Goal: Task Accomplishment & Management: Use online tool/utility

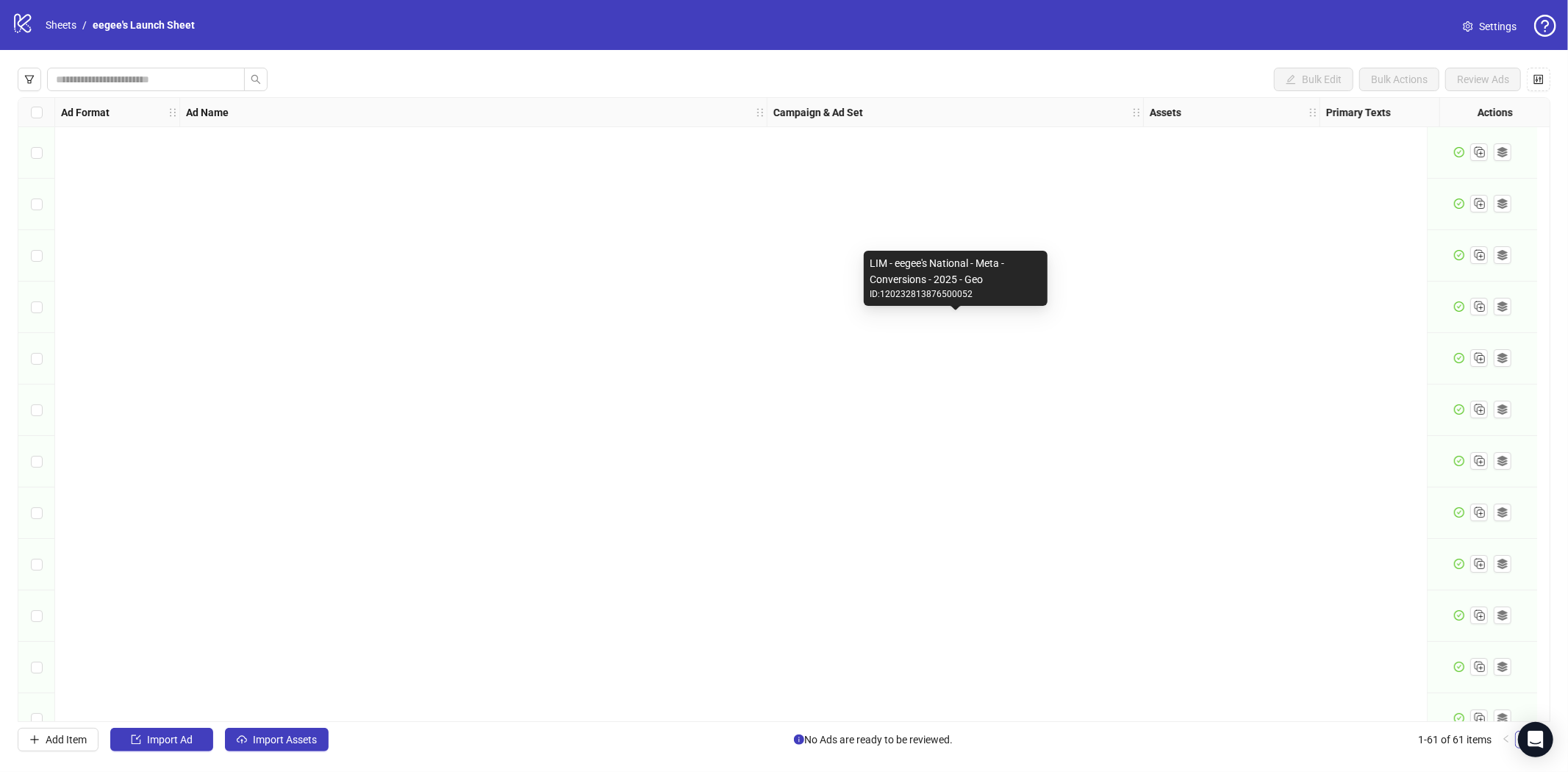
scroll to position [2551, 0]
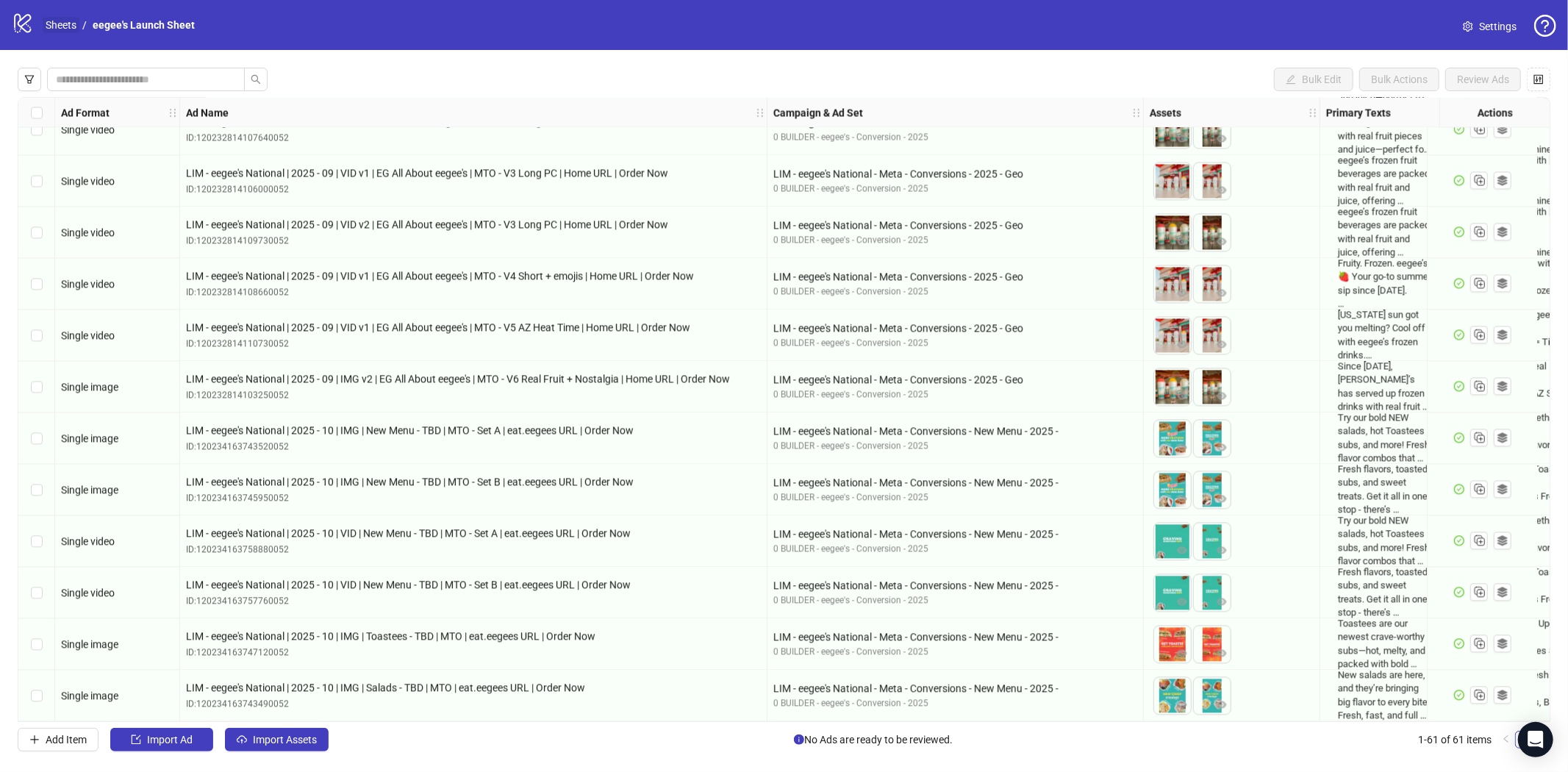
click at [62, 19] on link "Sheets" at bounding box center [60, 25] width 36 height 16
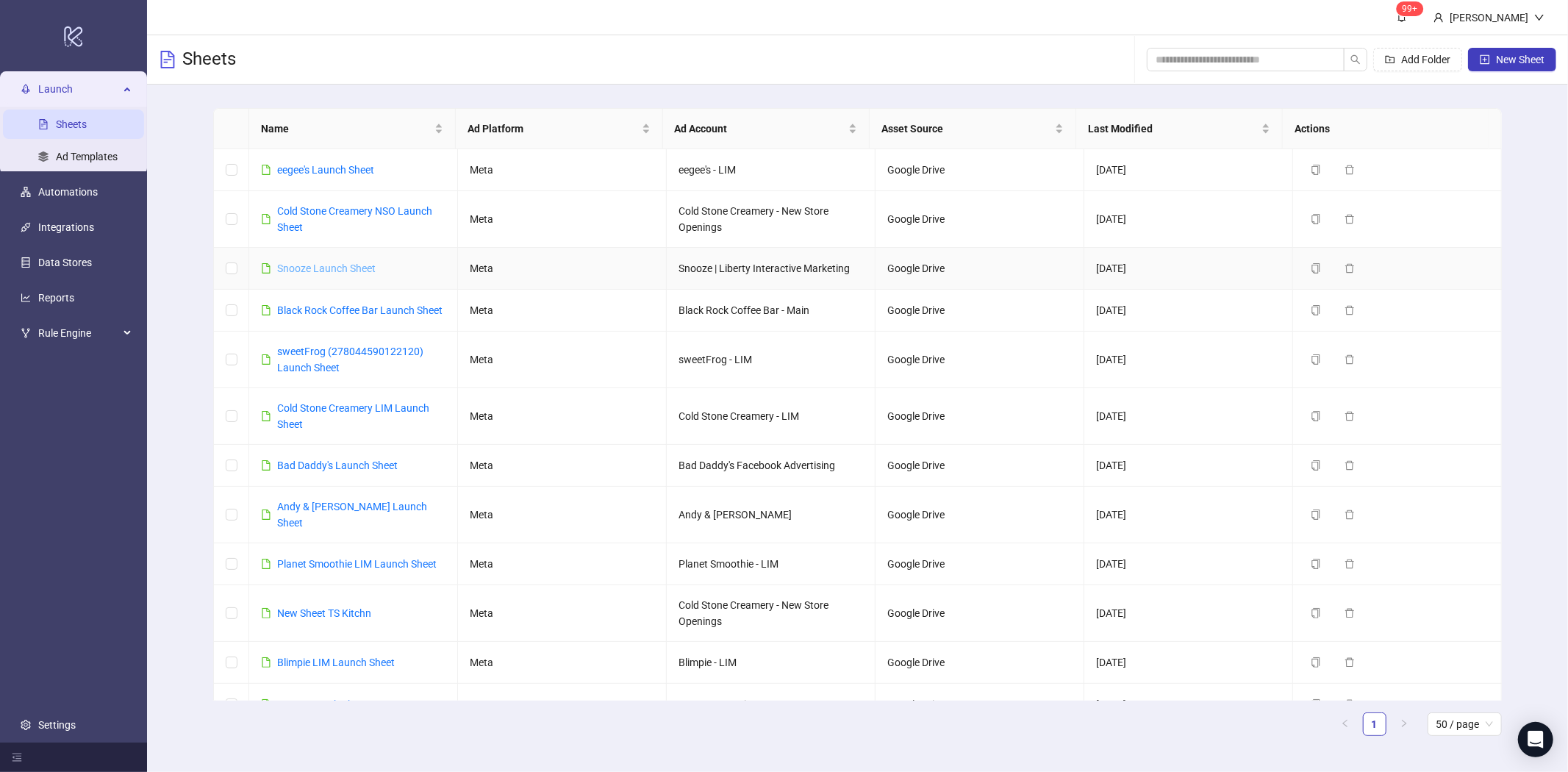
click at [350, 266] on link "Snooze Launch Sheet" at bounding box center [326, 269] width 98 height 12
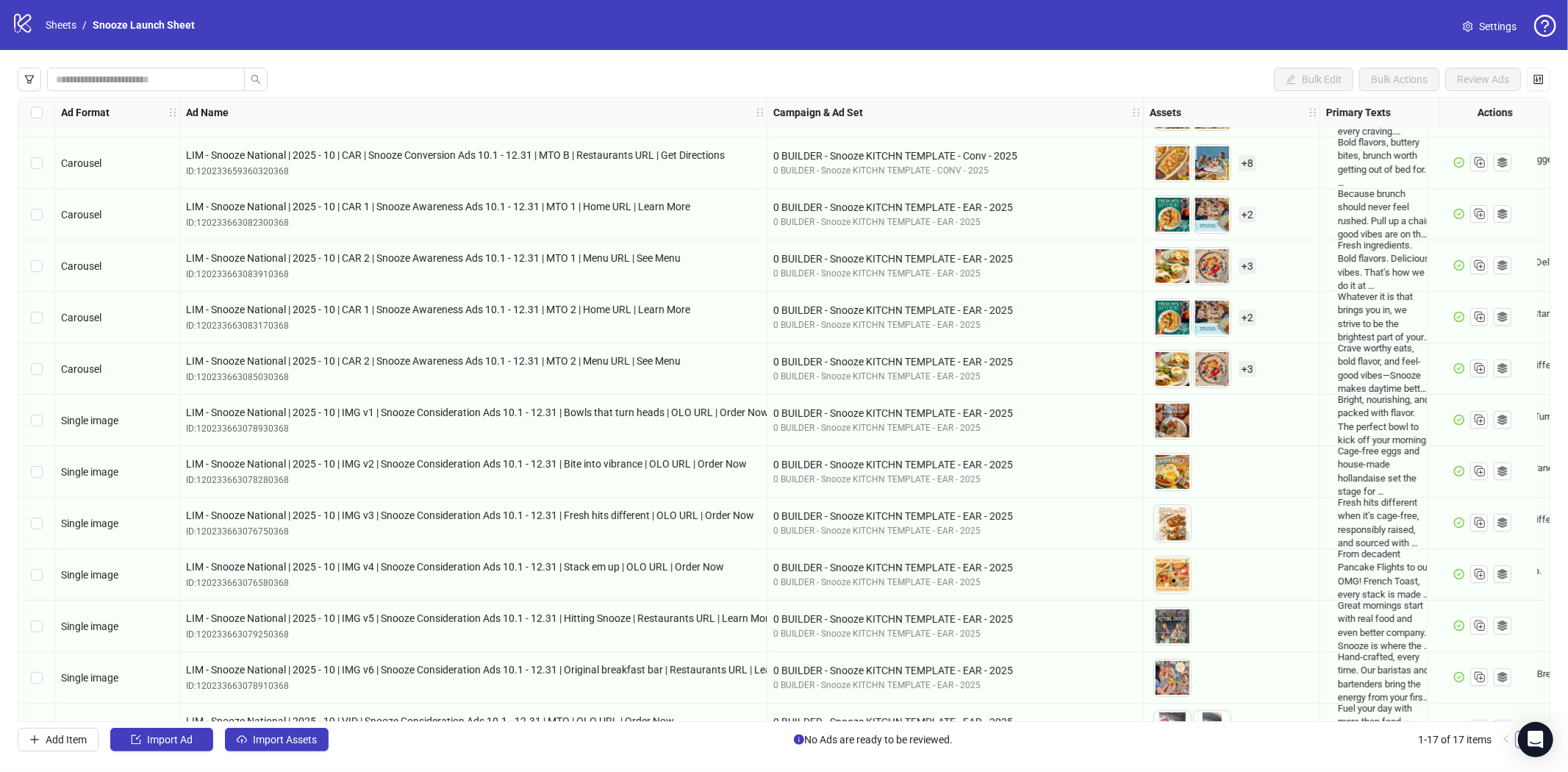
scroll to position [287, 0]
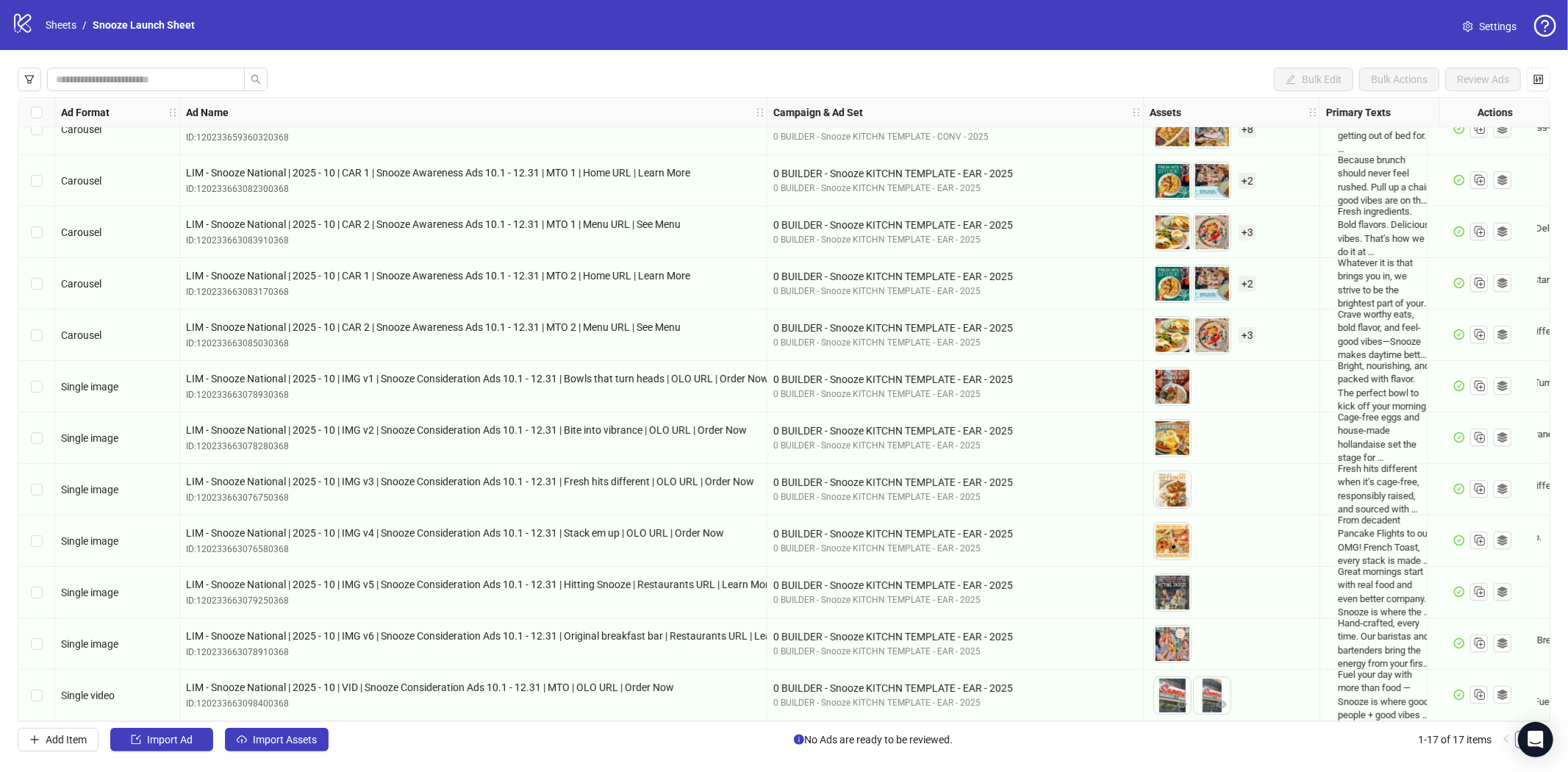
click at [26, 376] on div "Select row 11" at bounding box center [36, 387] width 36 height 51
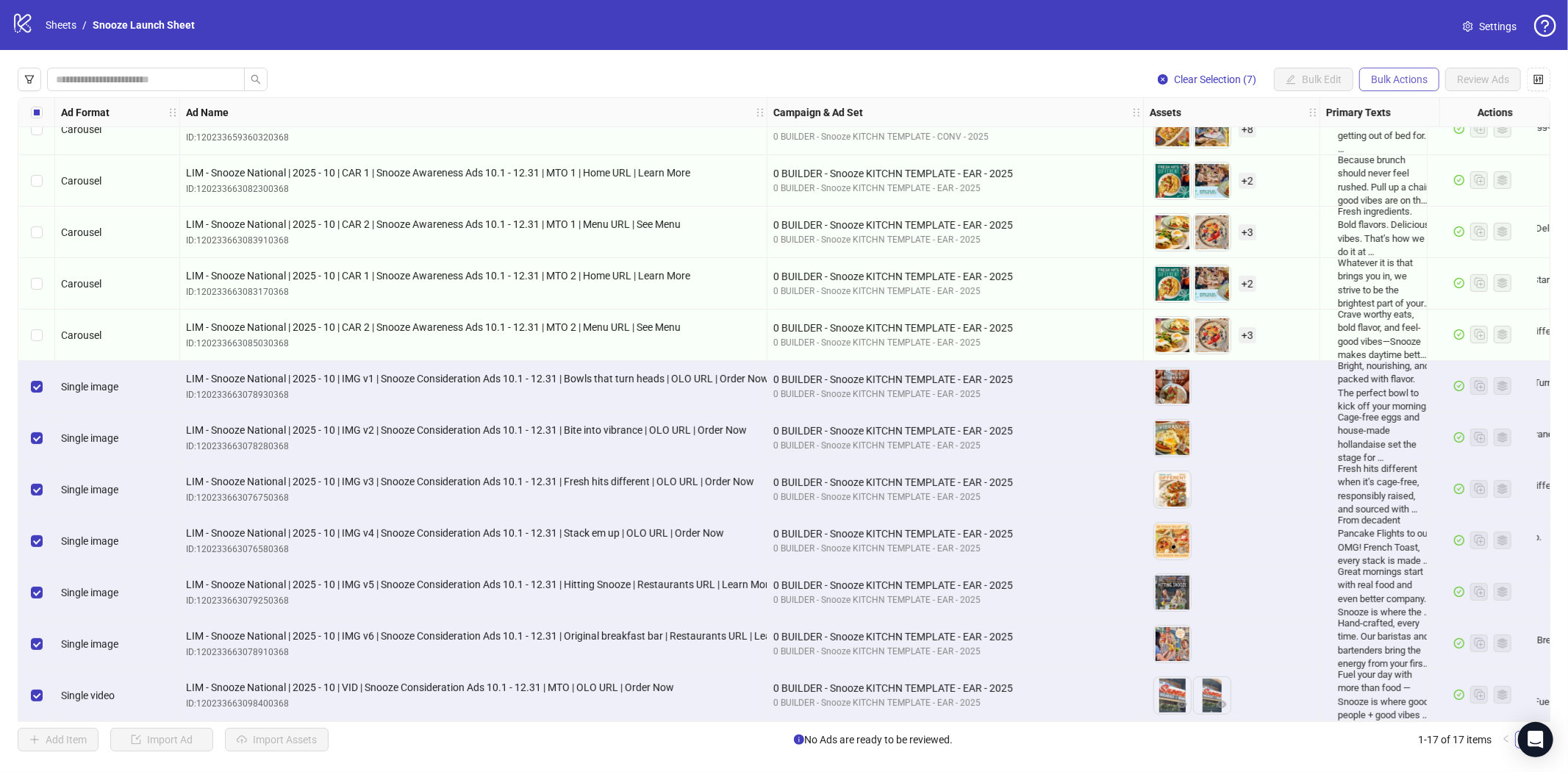
click at [1398, 78] on span "Bulk Actions" at bounding box center [1398, 80] width 56 height 12
click at [1417, 156] on span "Duplicate with assets" at bounding box center [1419, 156] width 100 height 16
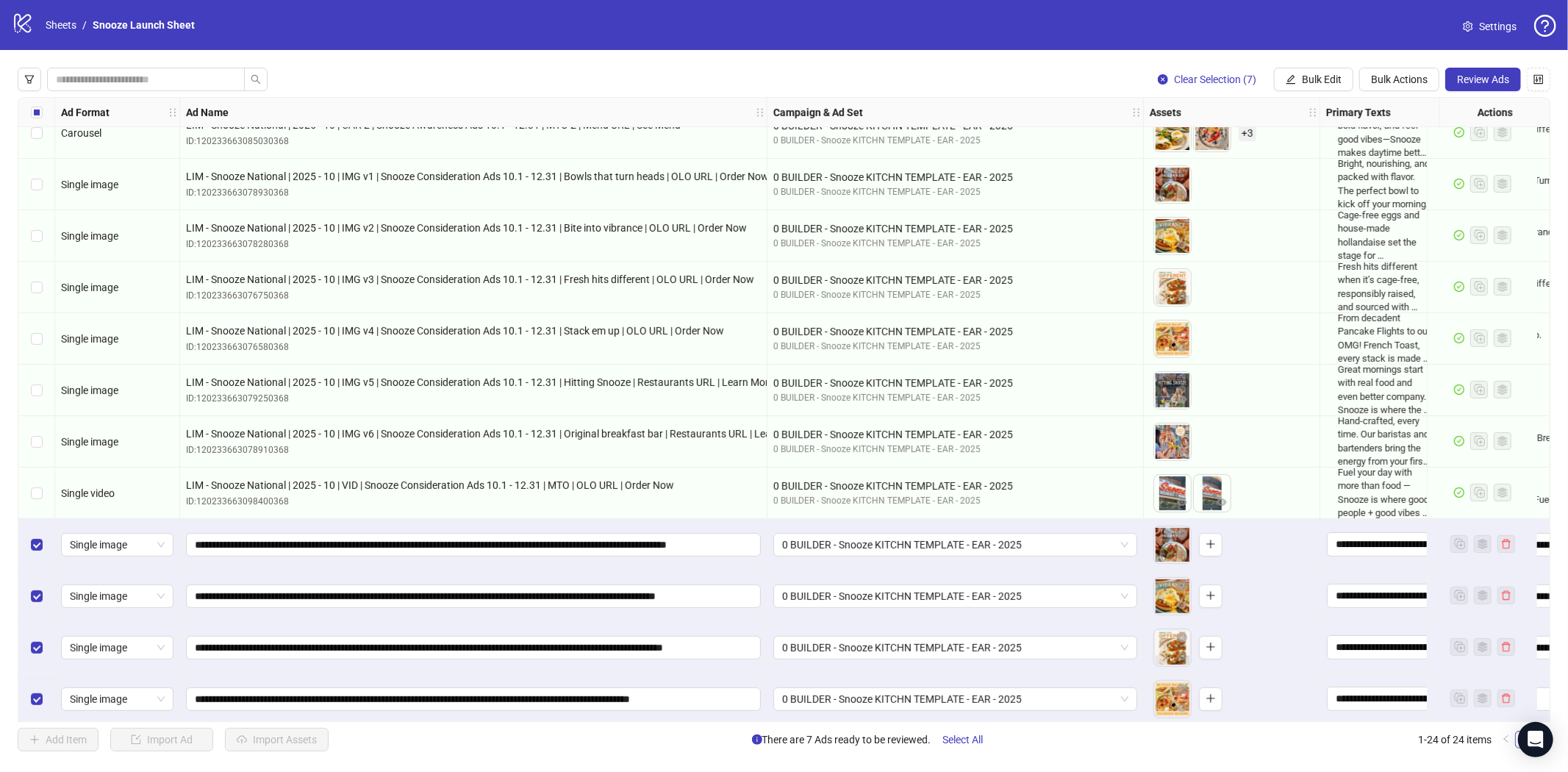
scroll to position [647, 0]
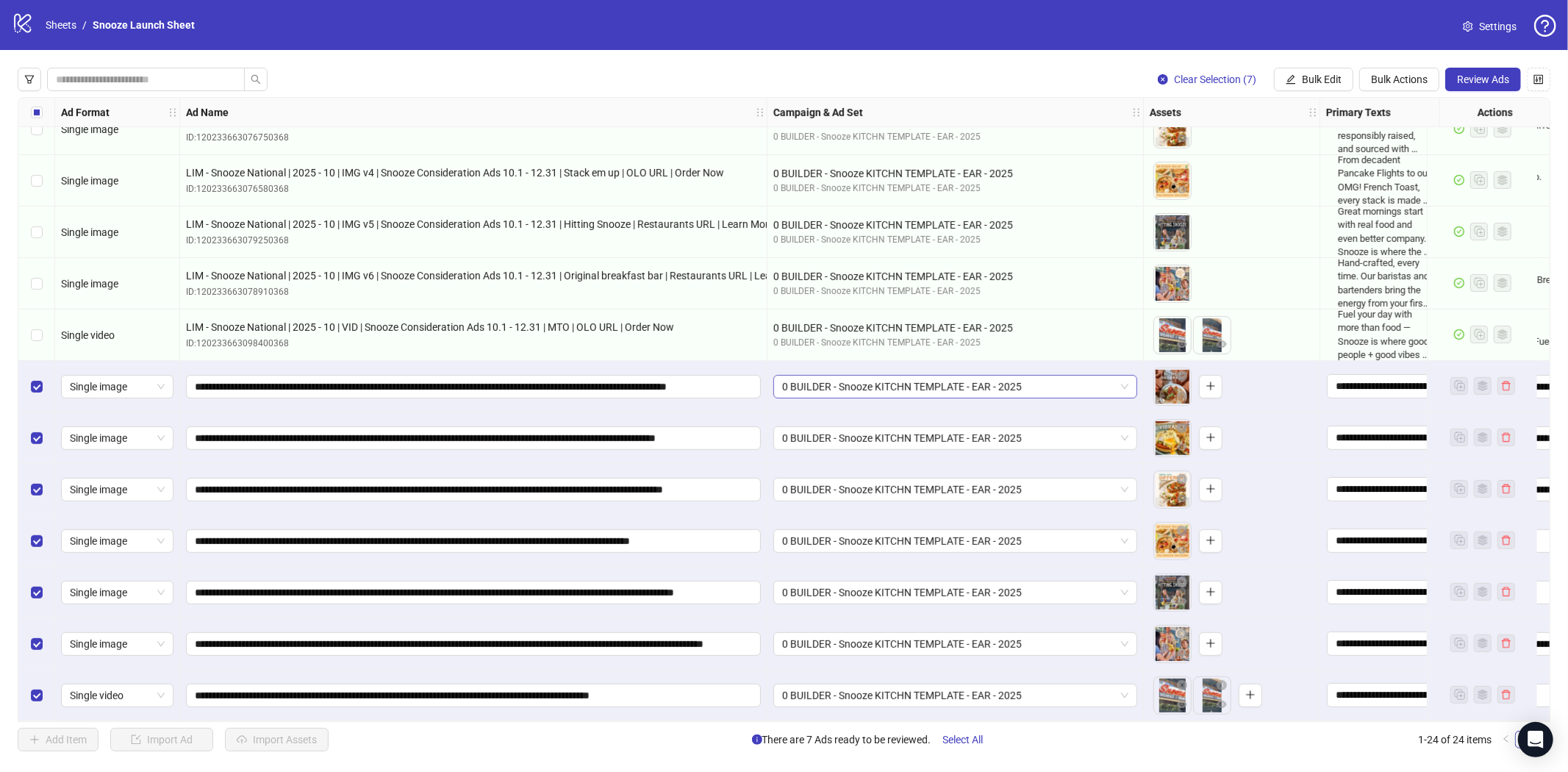
click at [1070, 377] on span "0 BUILDER - Snooze KITCHN TEMPLATE - EAR - 2025" at bounding box center [955, 387] width 346 height 22
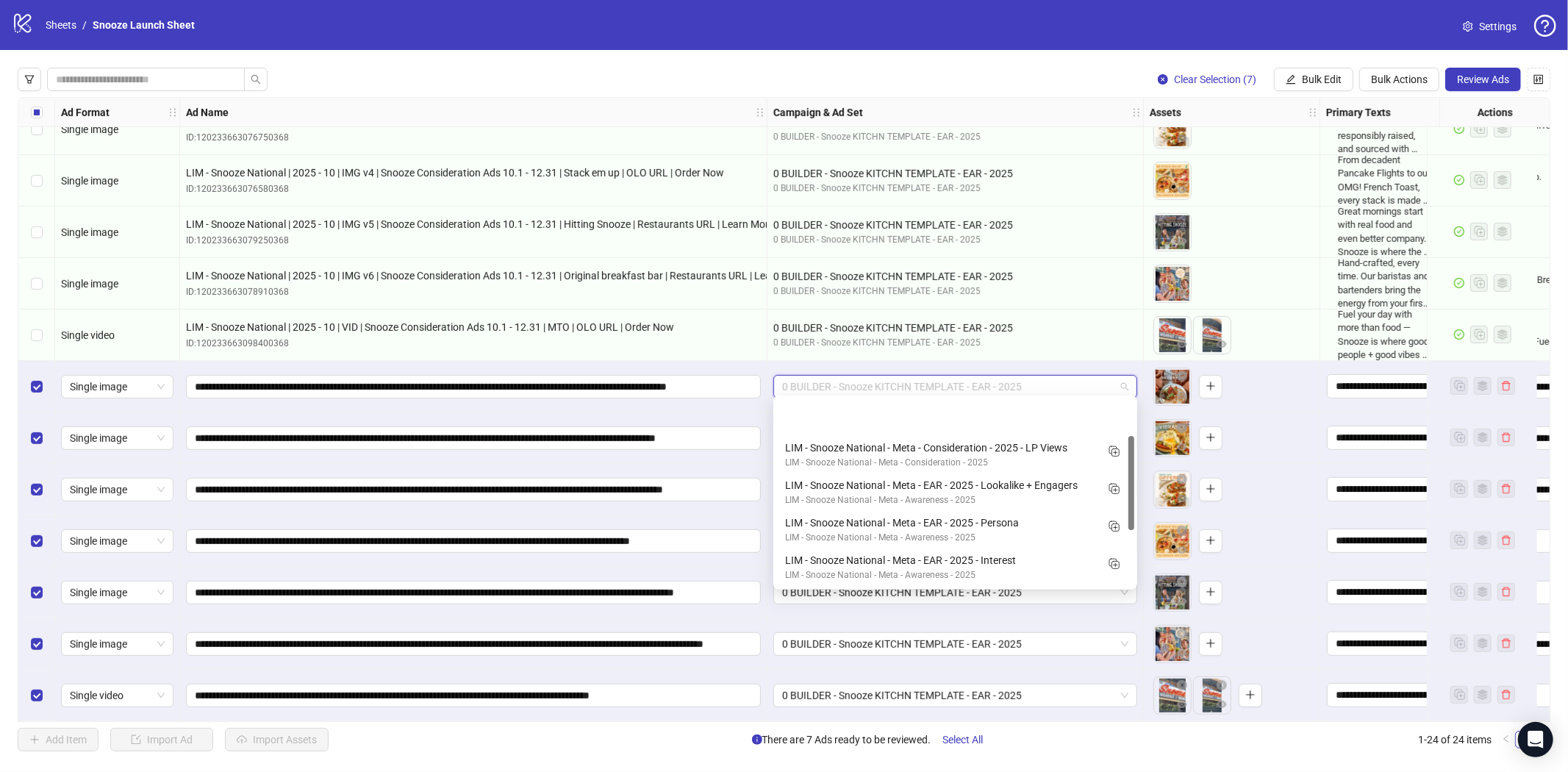
scroll to position [74, 0]
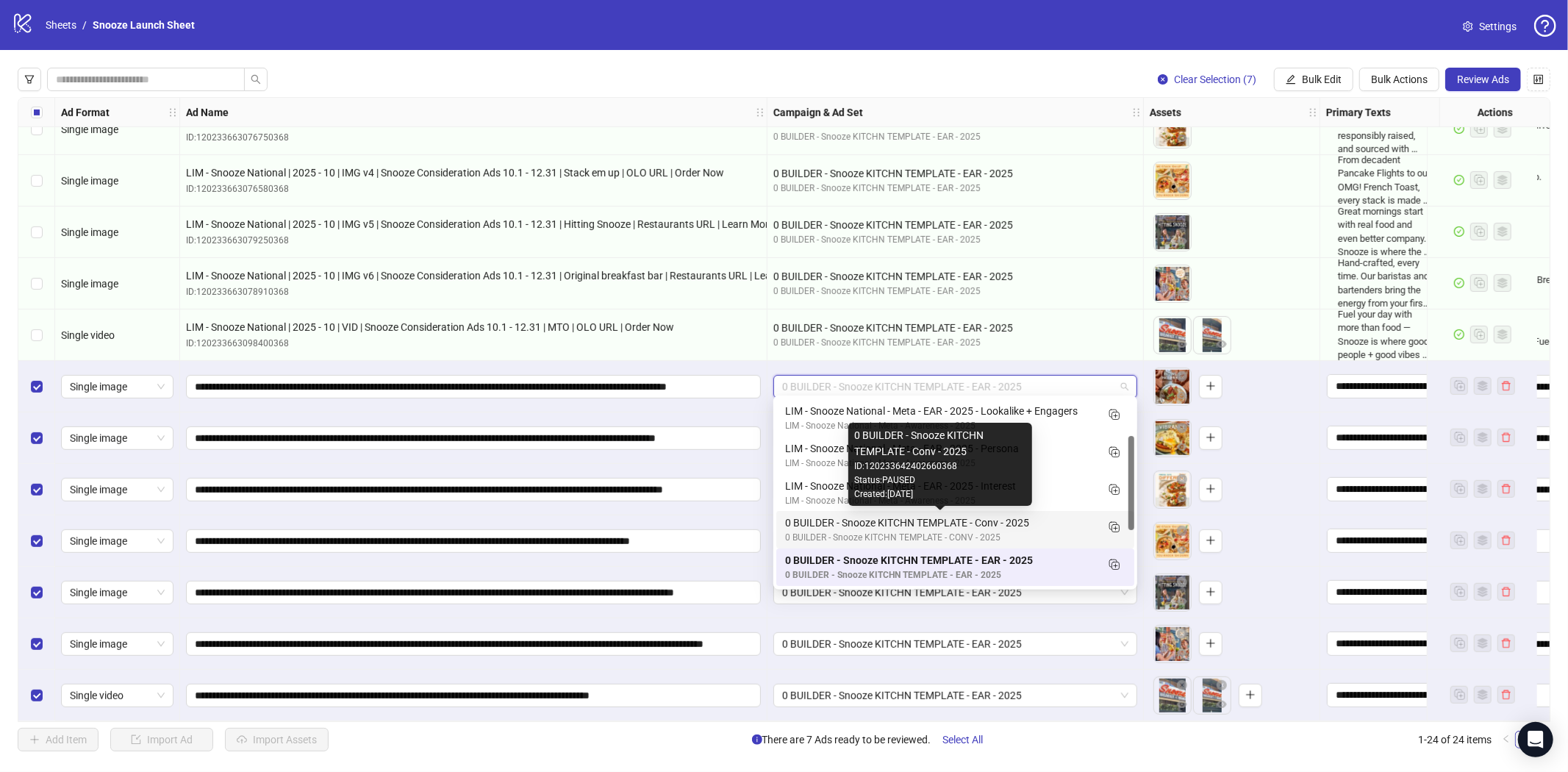
click at [1023, 519] on div "0 BUILDER - Snooze KITCHN TEMPLATE - Conv - 2025" at bounding box center [940, 523] width 311 height 16
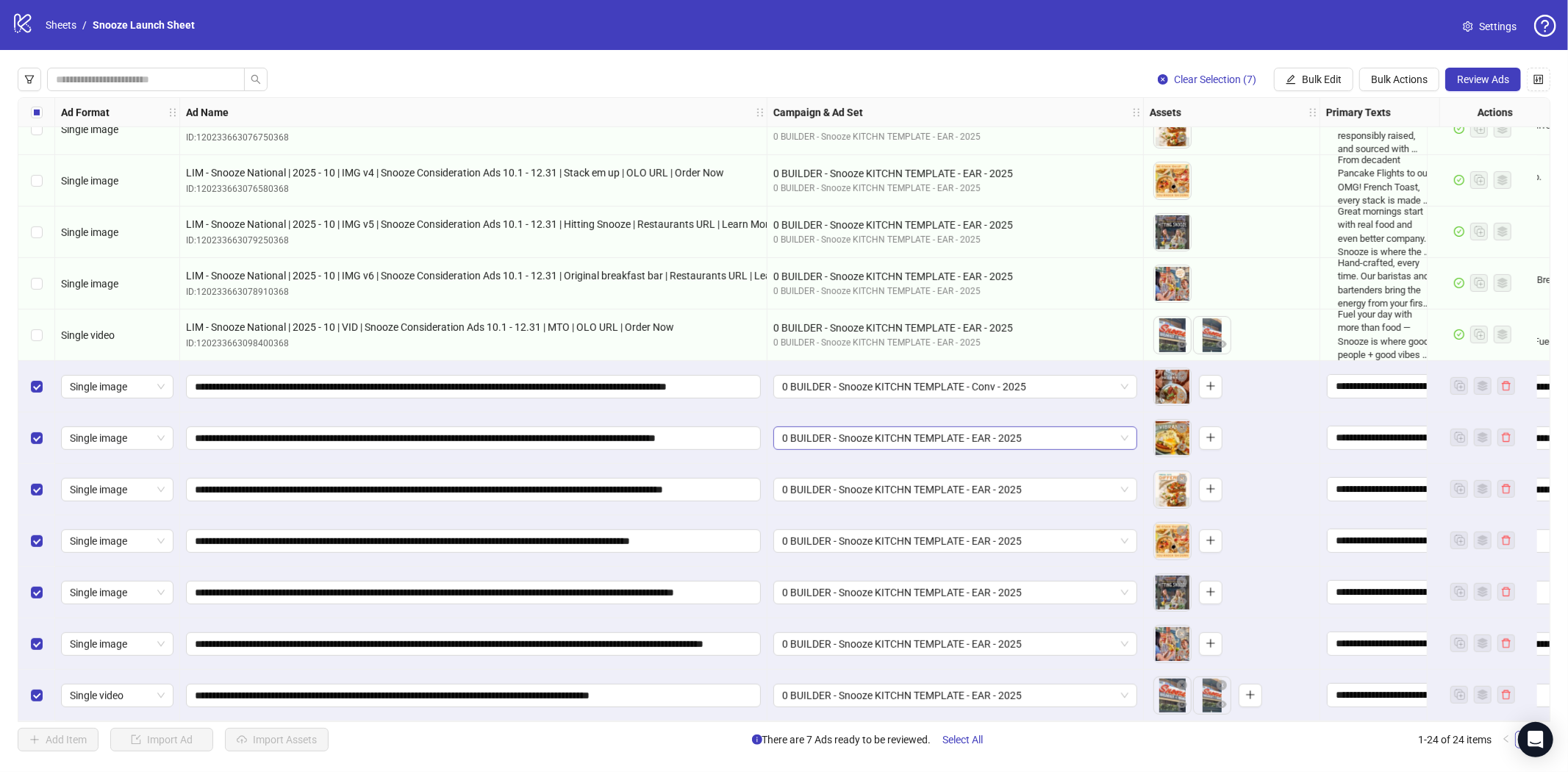
click at [1048, 427] on span "0 BUILDER - Snooze KITCHN TEMPLATE - EAR - 2025" at bounding box center [955, 438] width 346 height 22
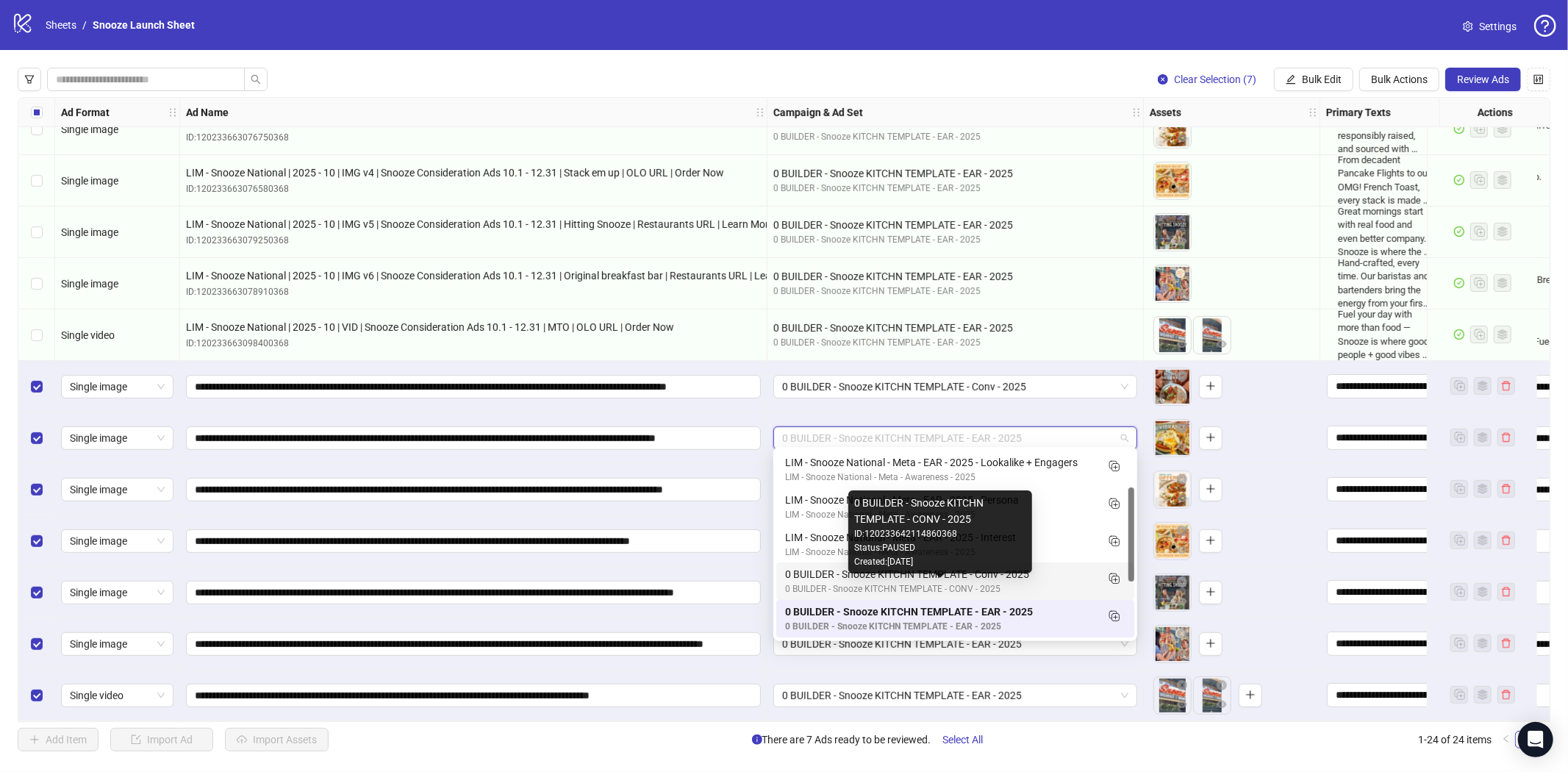
click at [1022, 574] on div "0 BUILDER - Snooze KITCHN TEMPLATE - Conv - 2025" at bounding box center [940, 574] width 311 height 16
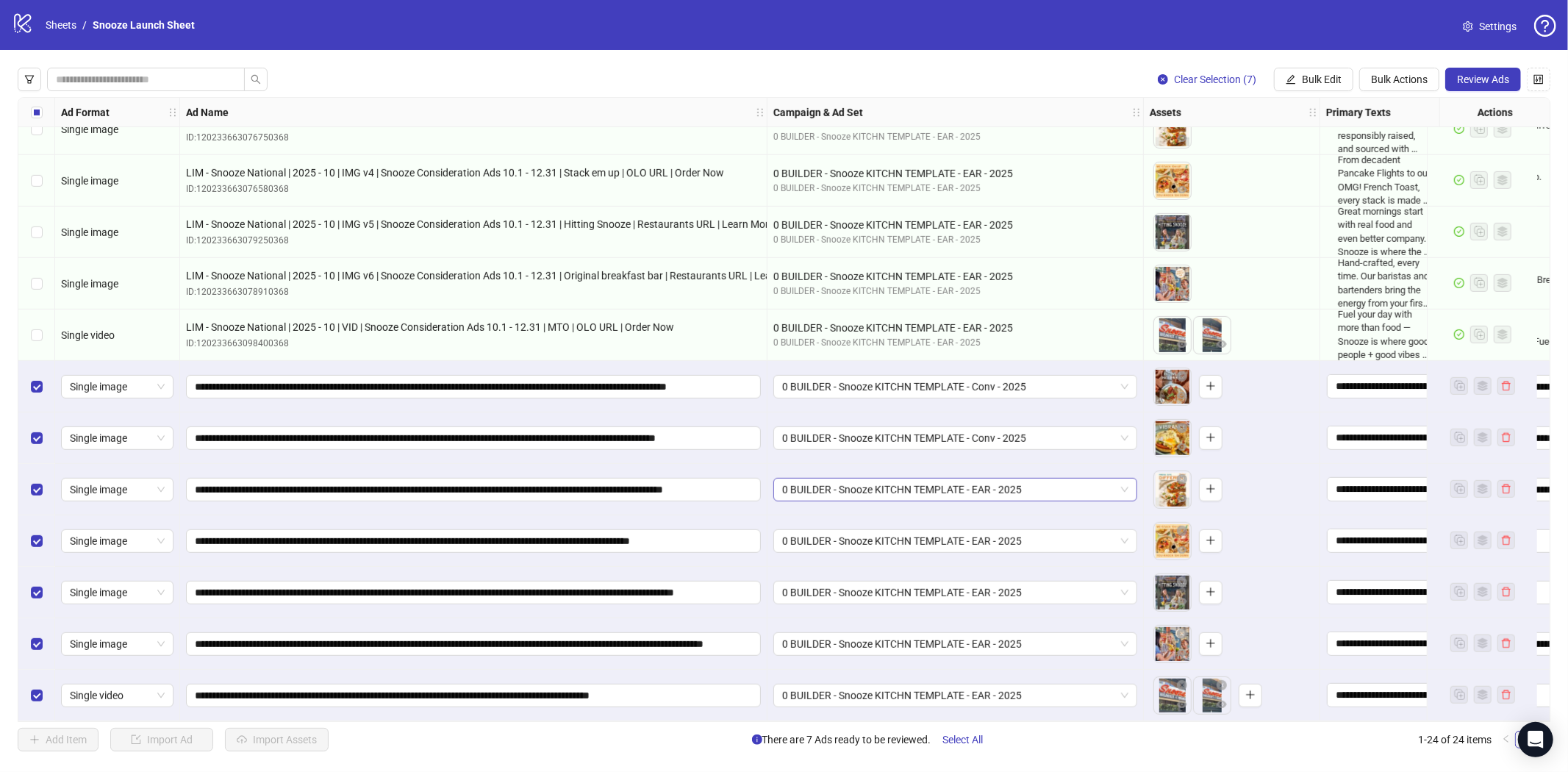
click at [1051, 483] on span "0 BUILDER - Snooze KITCHN TEMPLATE - EAR - 2025" at bounding box center [955, 489] width 346 height 22
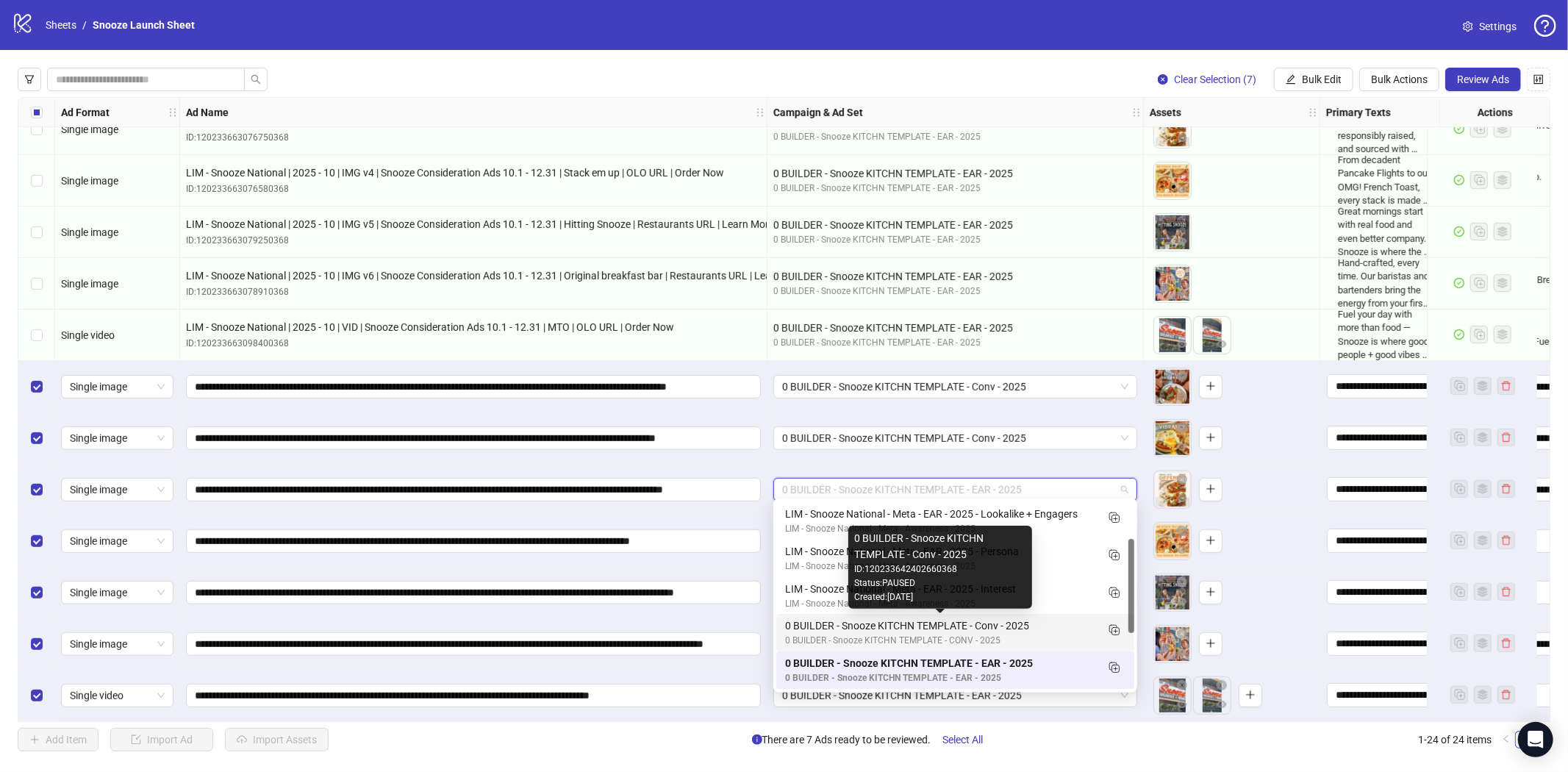
click at [964, 622] on div "0 BUILDER - Snooze KITCHN TEMPLATE - Conv - 2025" at bounding box center [940, 625] width 311 height 16
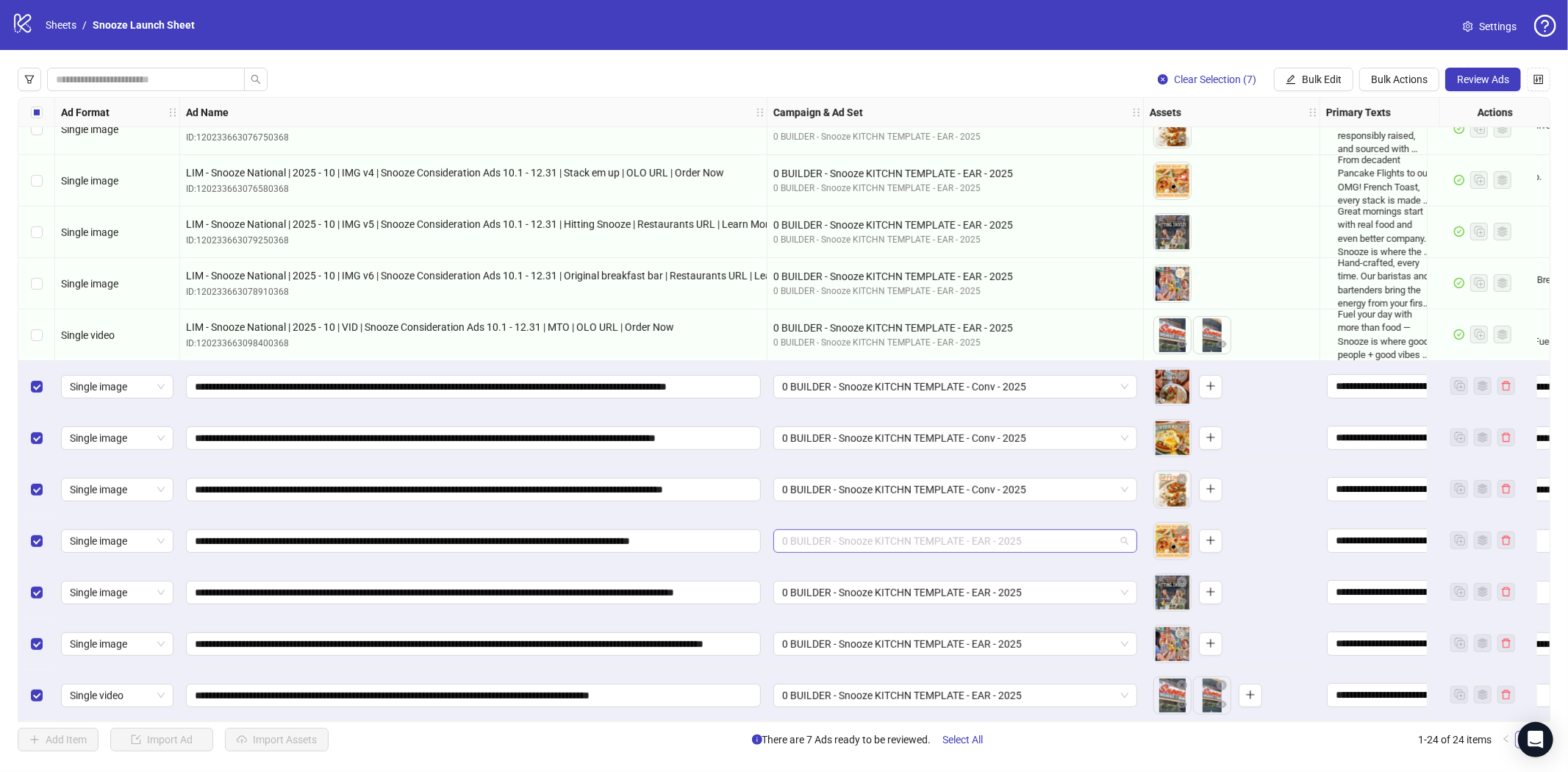
click at [1063, 533] on span "0 BUILDER - Snooze KITCHN TEMPLATE - EAR - 2025" at bounding box center [955, 541] width 346 height 22
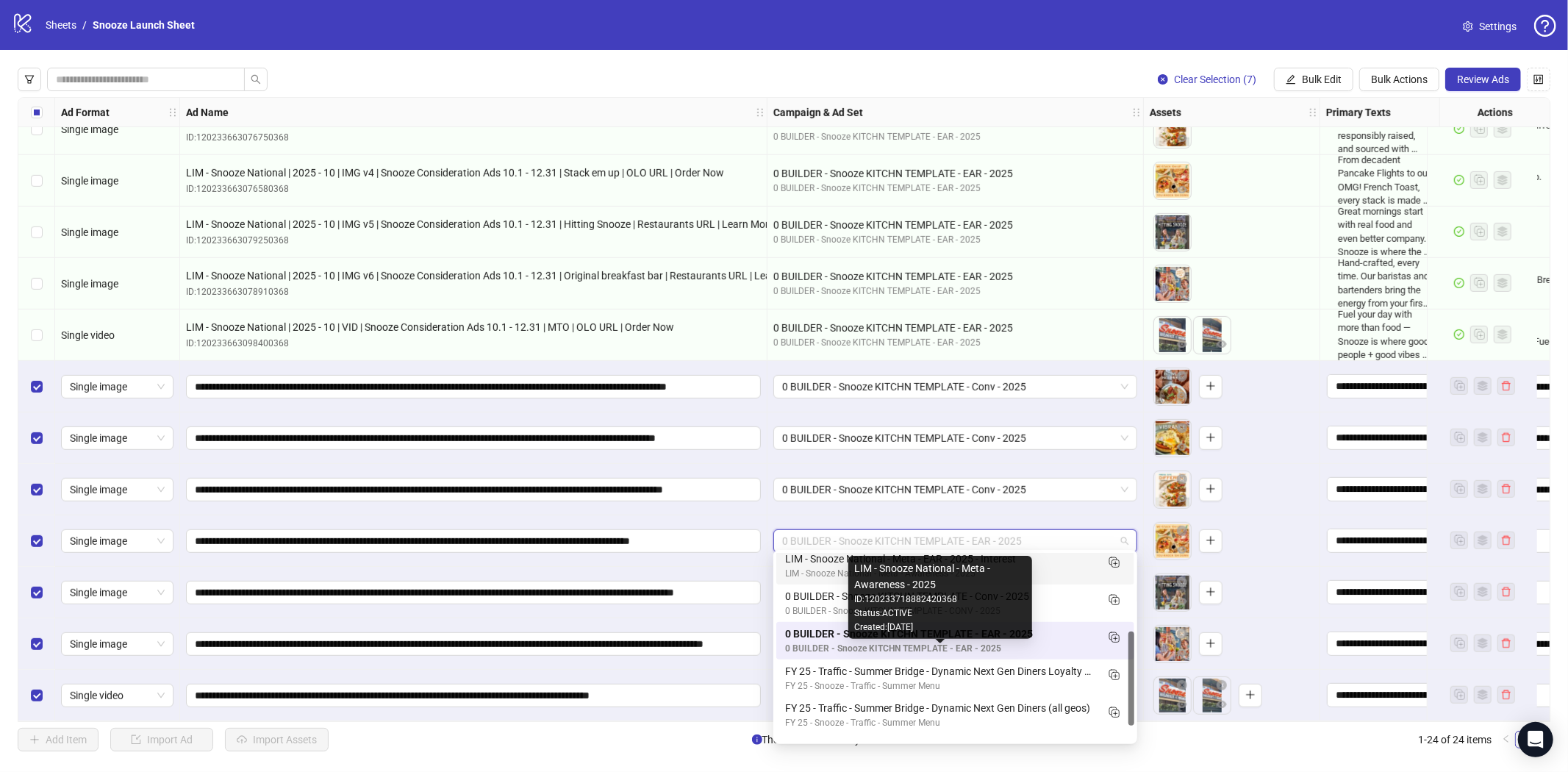
scroll to position [187, 0]
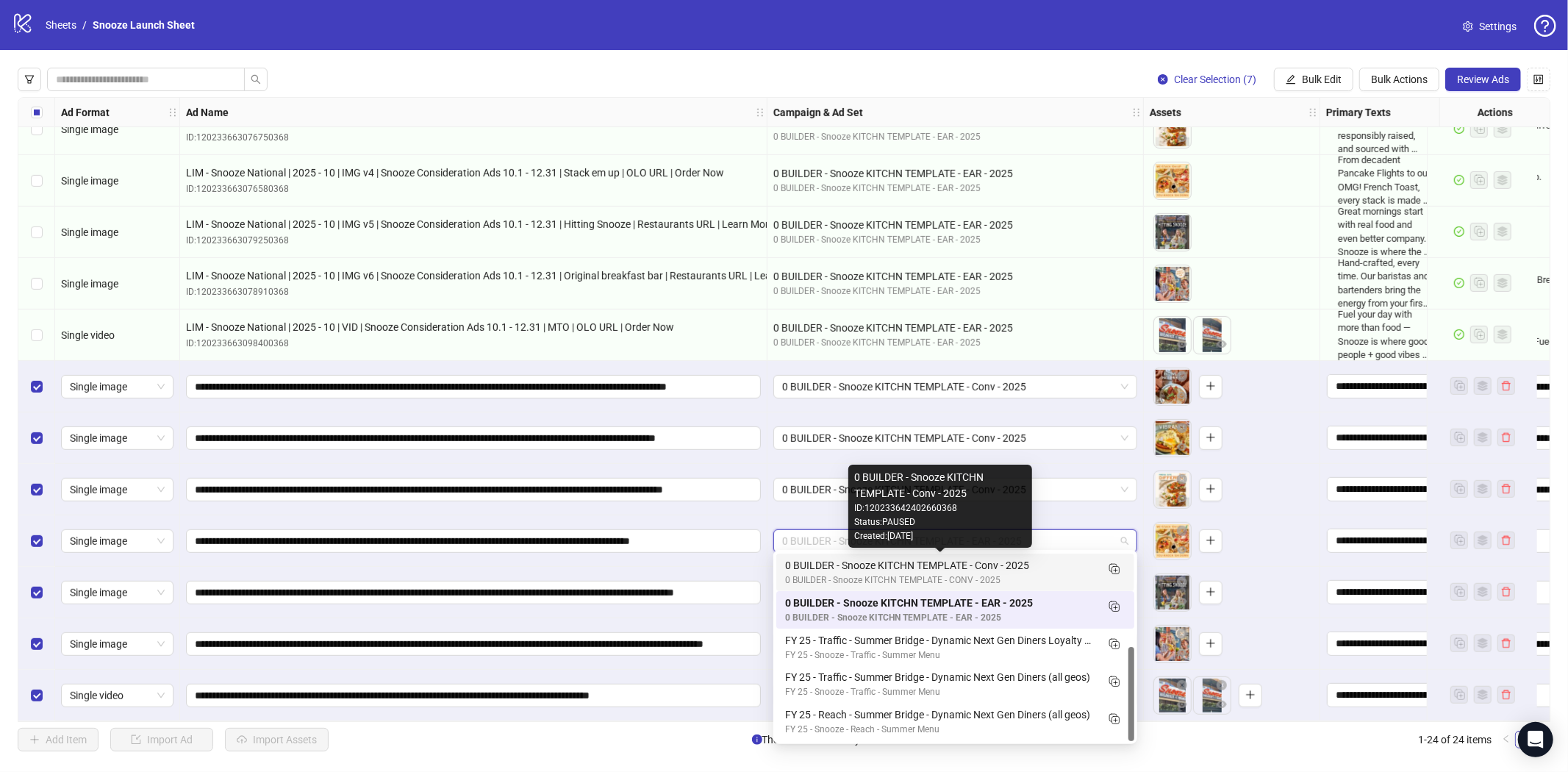
click at [1025, 567] on div "0 BUILDER - Snooze KITCHN TEMPLATE - Conv - 2025" at bounding box center [940, 565] width 311 height 16
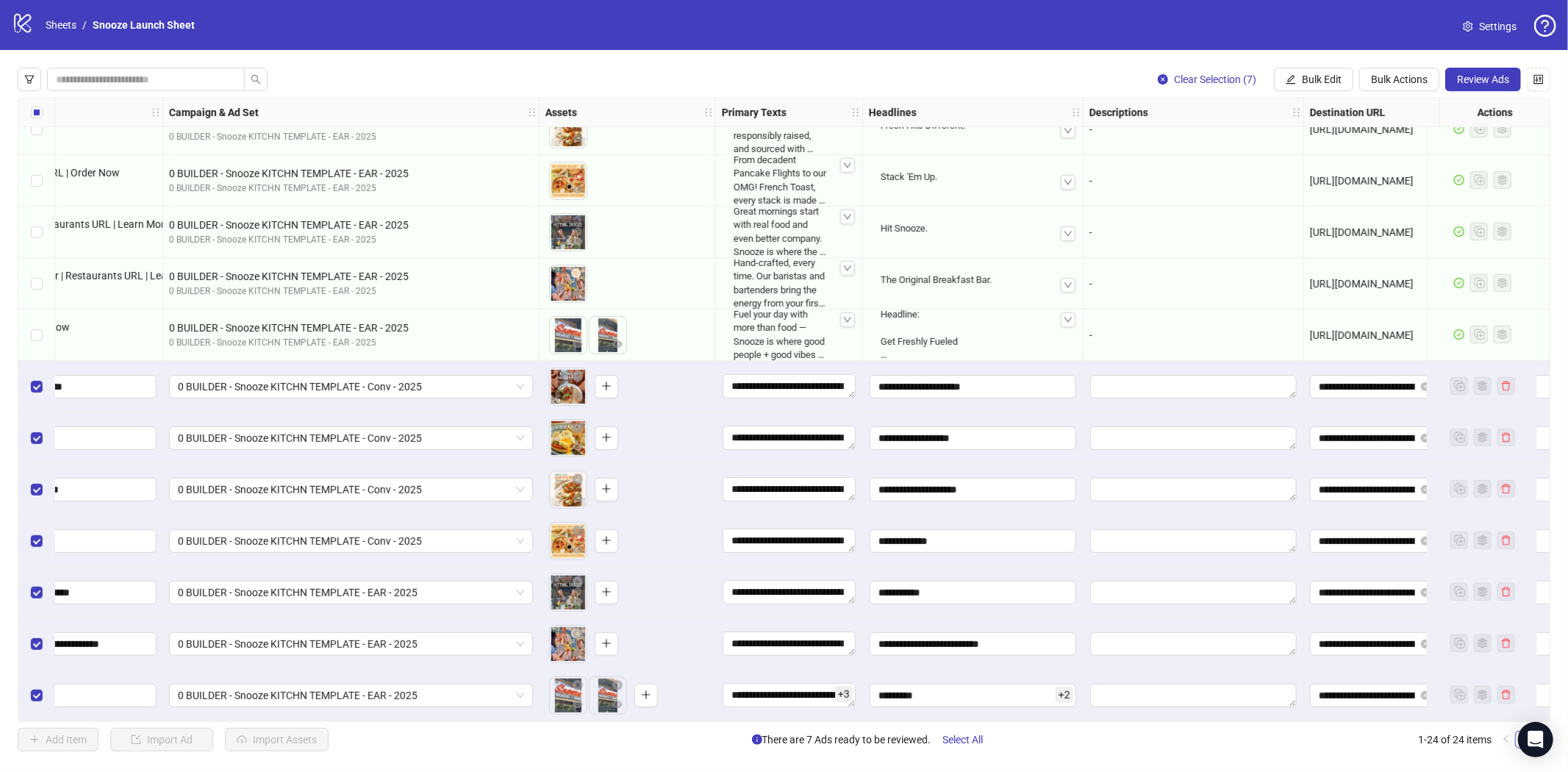
scroll to position [647, 1076]
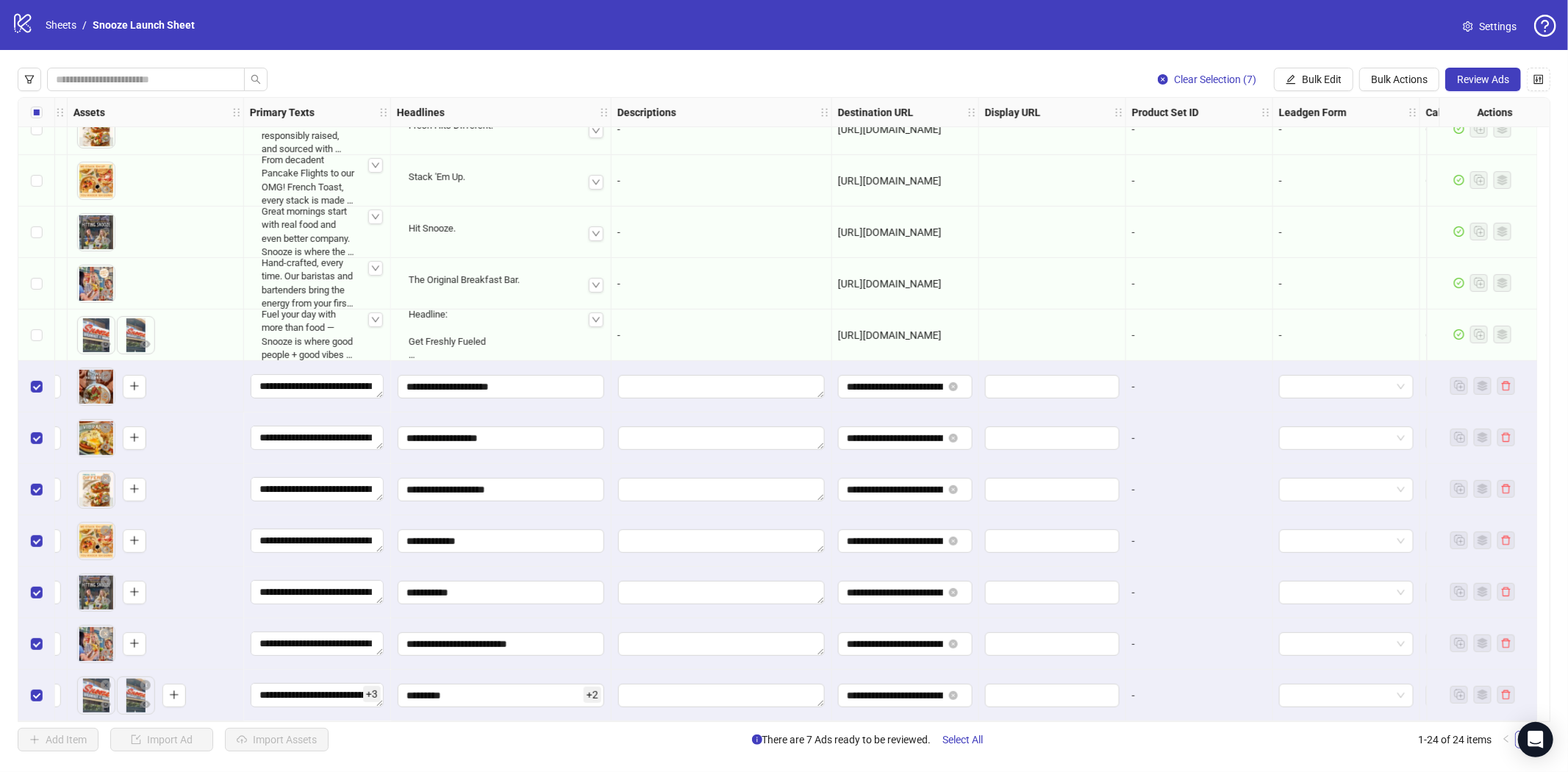
drag, startPoint x: 1002, startPoint y: 721, endPoint x: 1137, endPoint y: 721, distance: 135.0
click at [1109, 721] on div "Ad Format Ad Name Campaign & Ad Set Assets Primary Texts Headlines Descriptions…" at bounding box center [784, 410] width 1533 height 625
click at [1468, 83] on span "Review Ads" at bounding box center [1482, 80] width 52 height 12
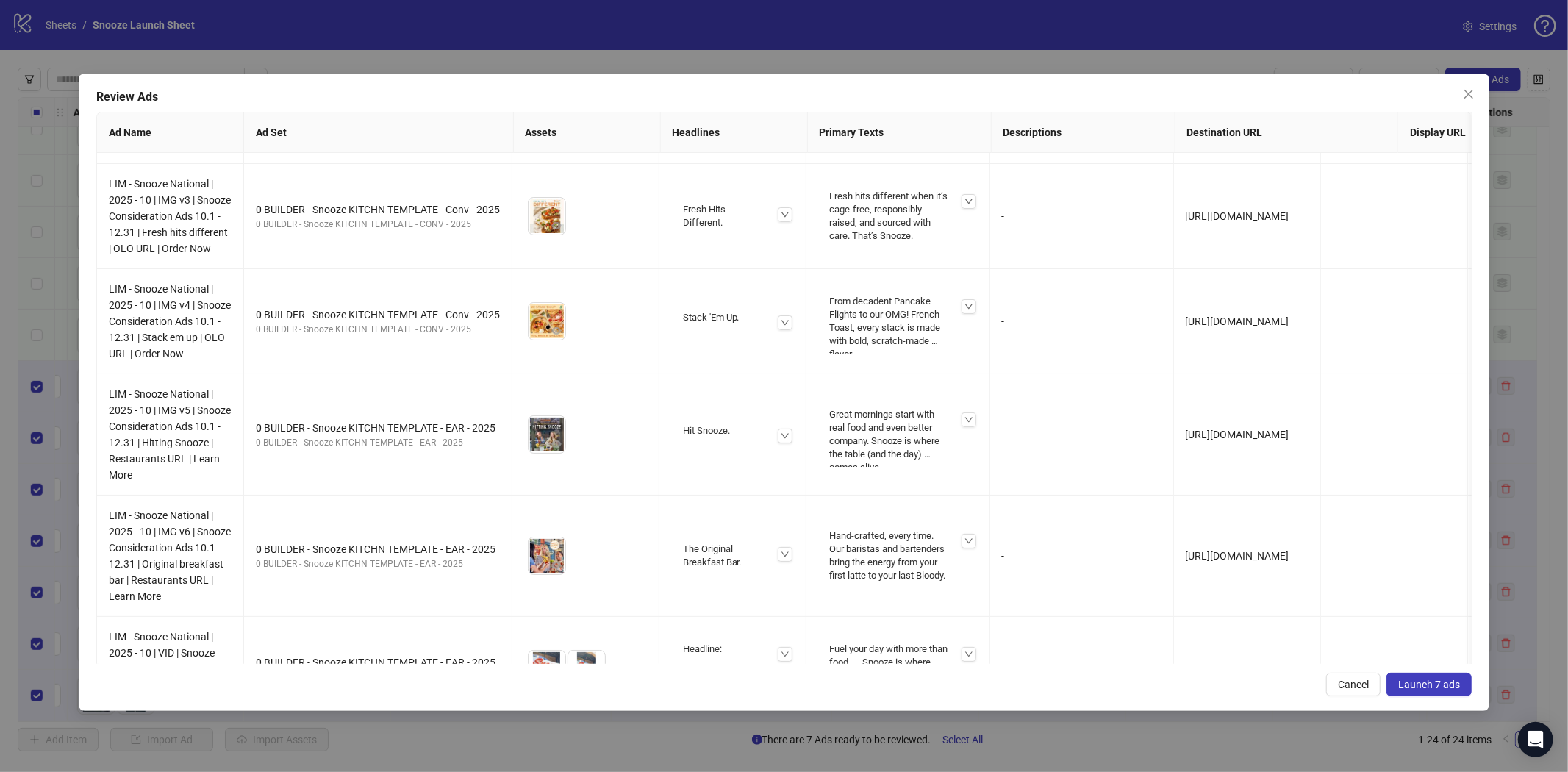
scroll to position [245, 0]
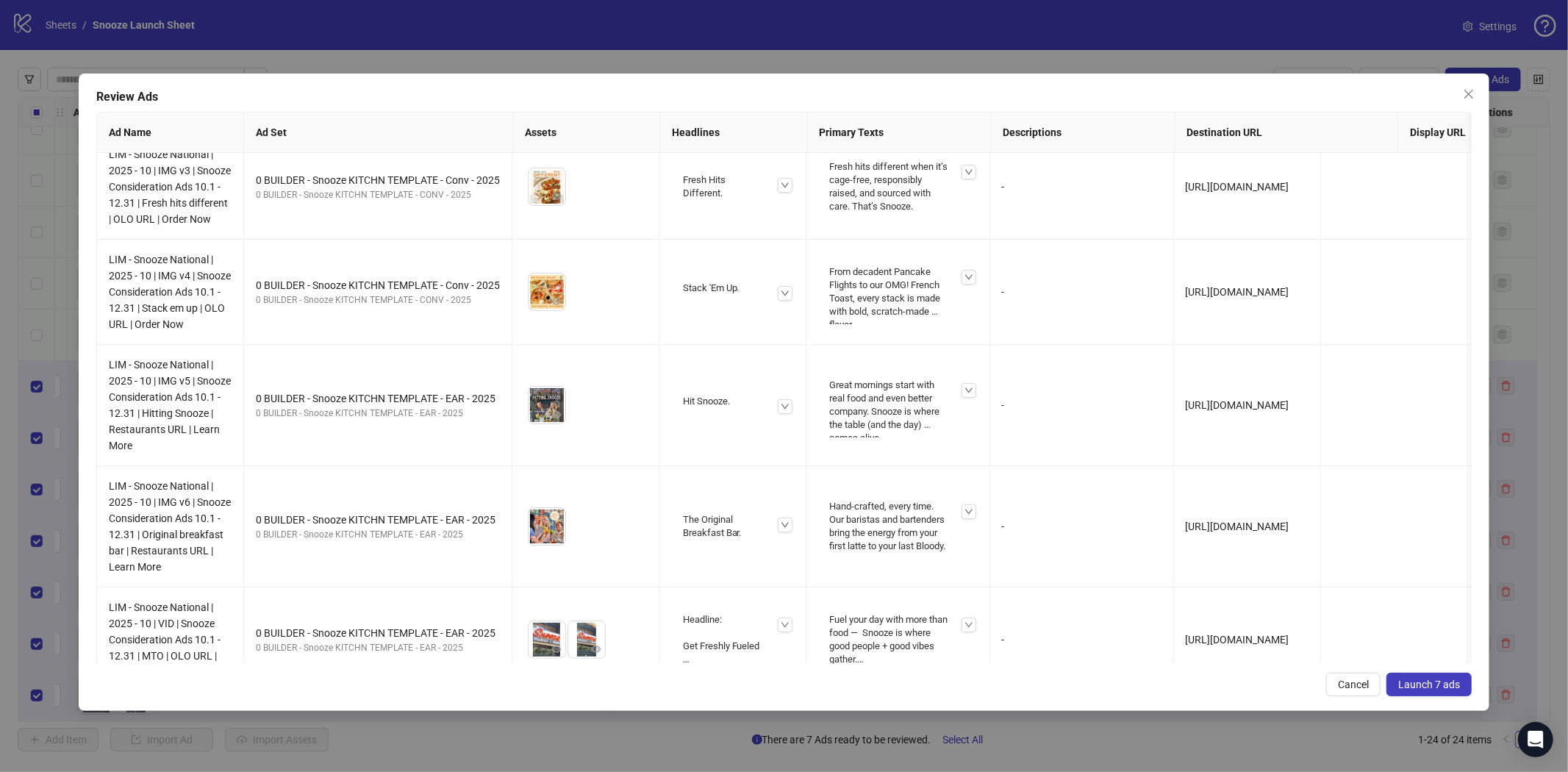
click at [1400, 676] on button "Launch 7 ads" at bounding box center [1428, 684] width 86 height 24
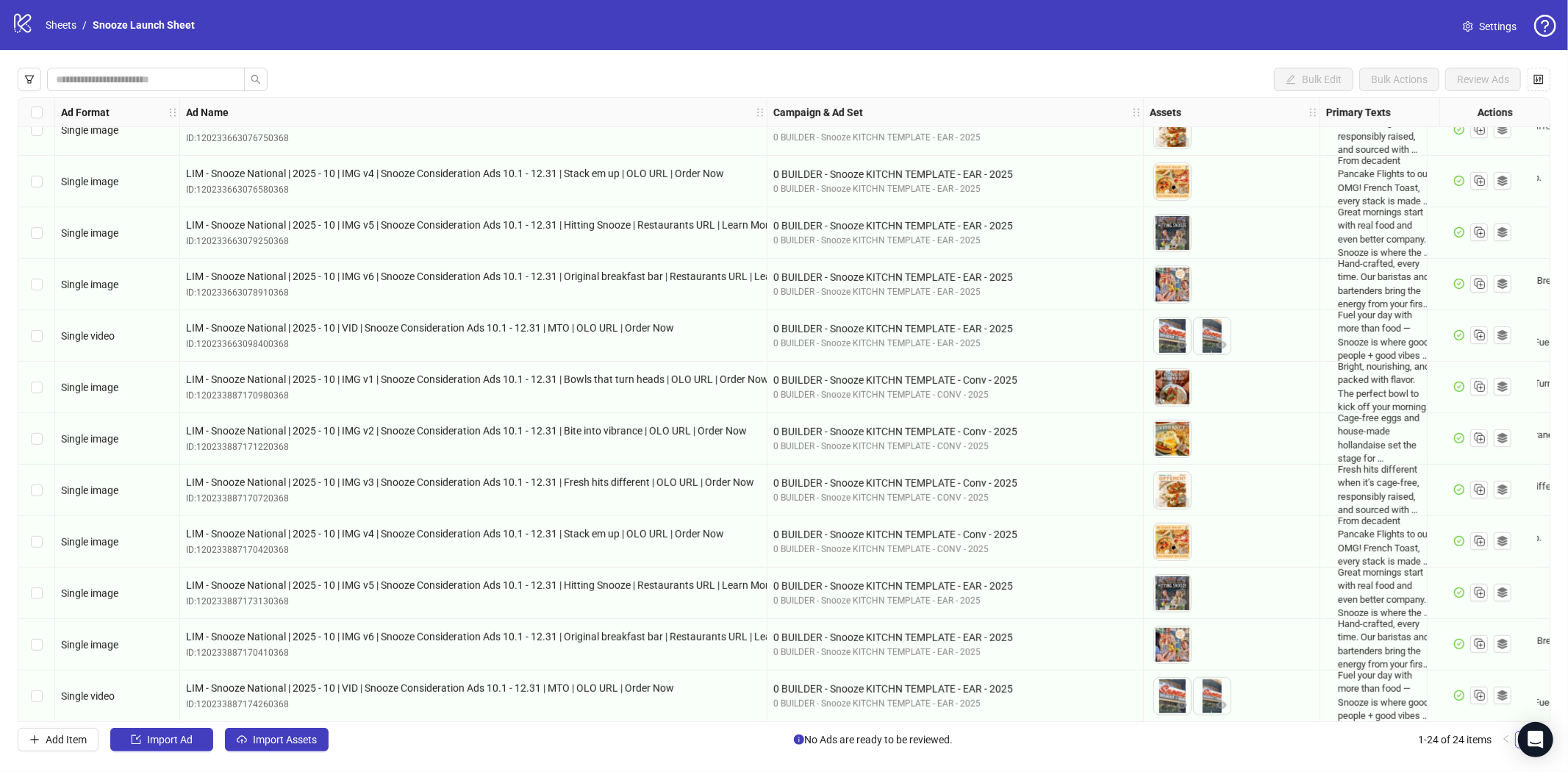
scroll to position [647, 0]
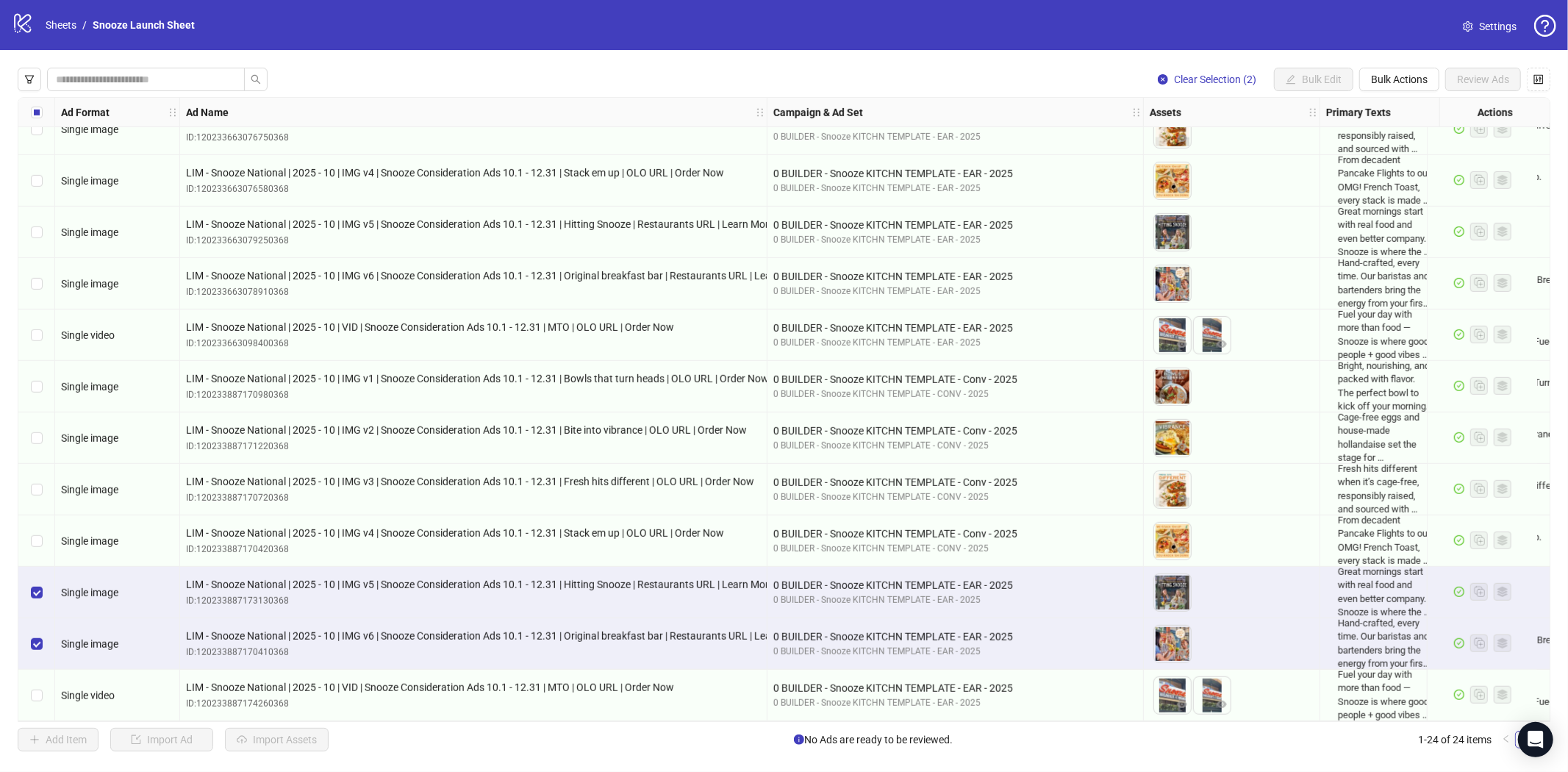
click at [35, 680] on div "Select row 24" at bounding box center [36, 695] width 36 height 51
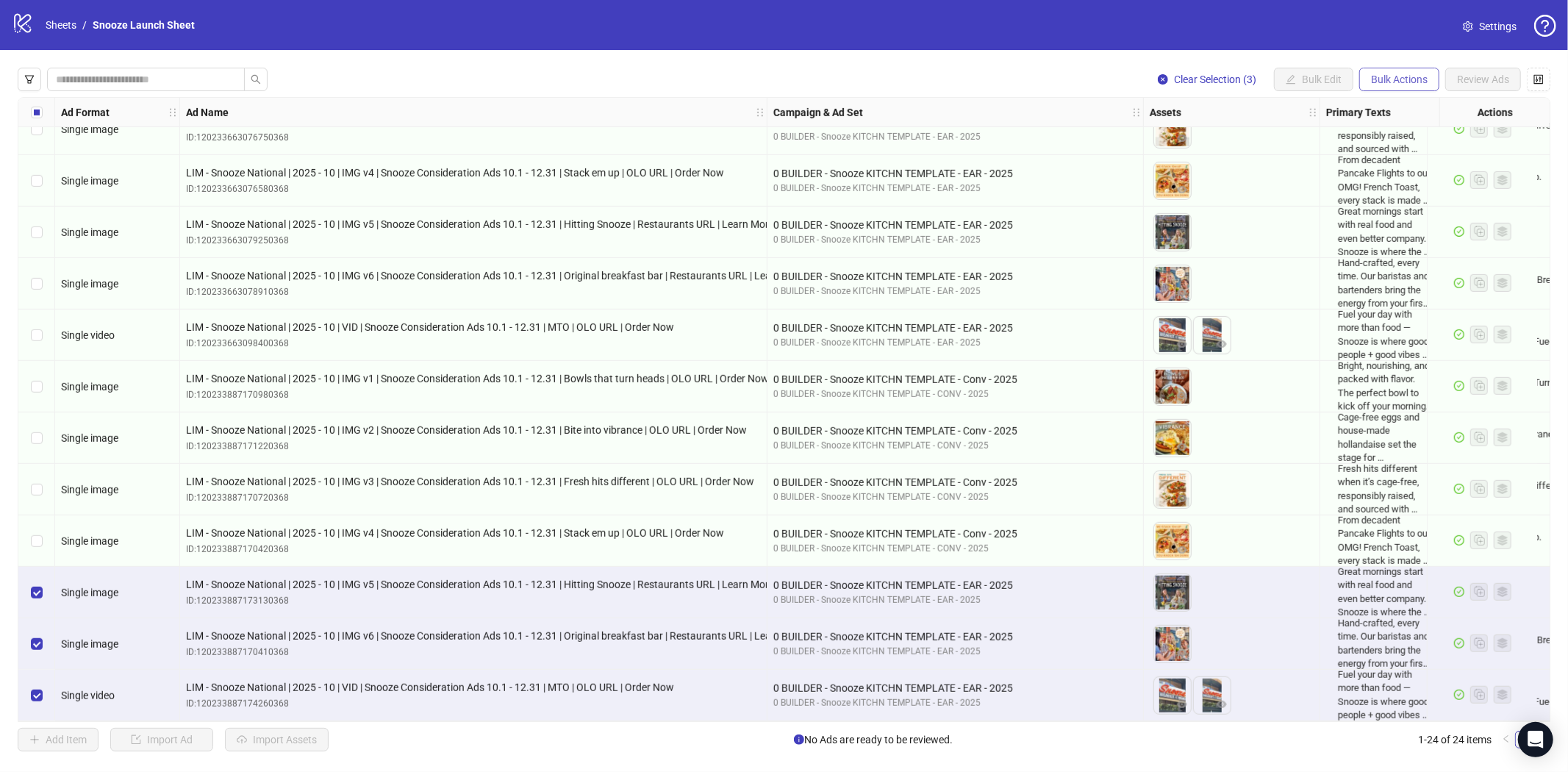
click at [1385, 77] on span "Bulk Actions" at bounding box center [1398, 80] width 56 height 12
click at [1393, 133] on span "Duplicate" at bounding box center [1419, 132] width 100 height 16
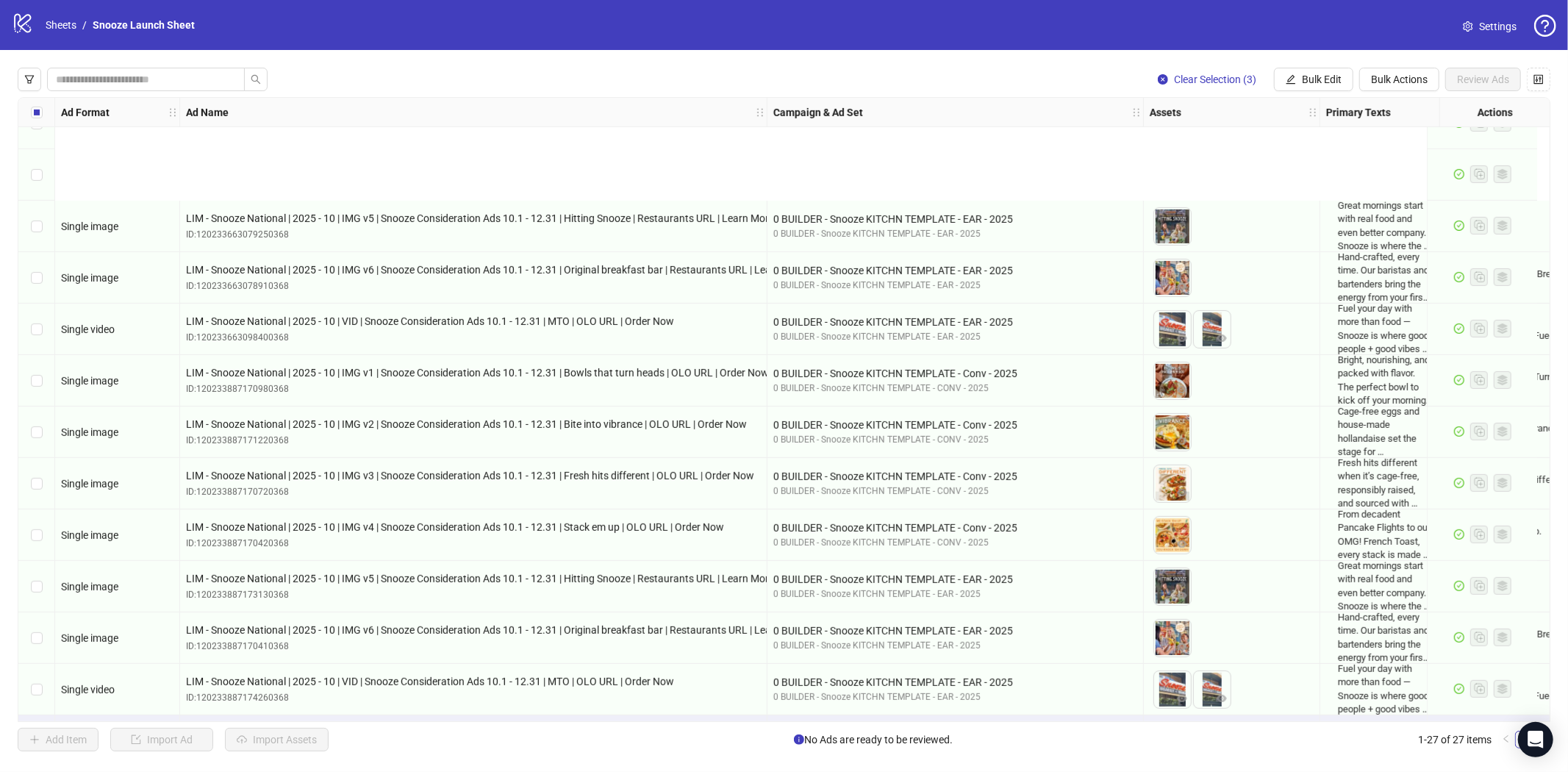
scroll to position [802, 0]
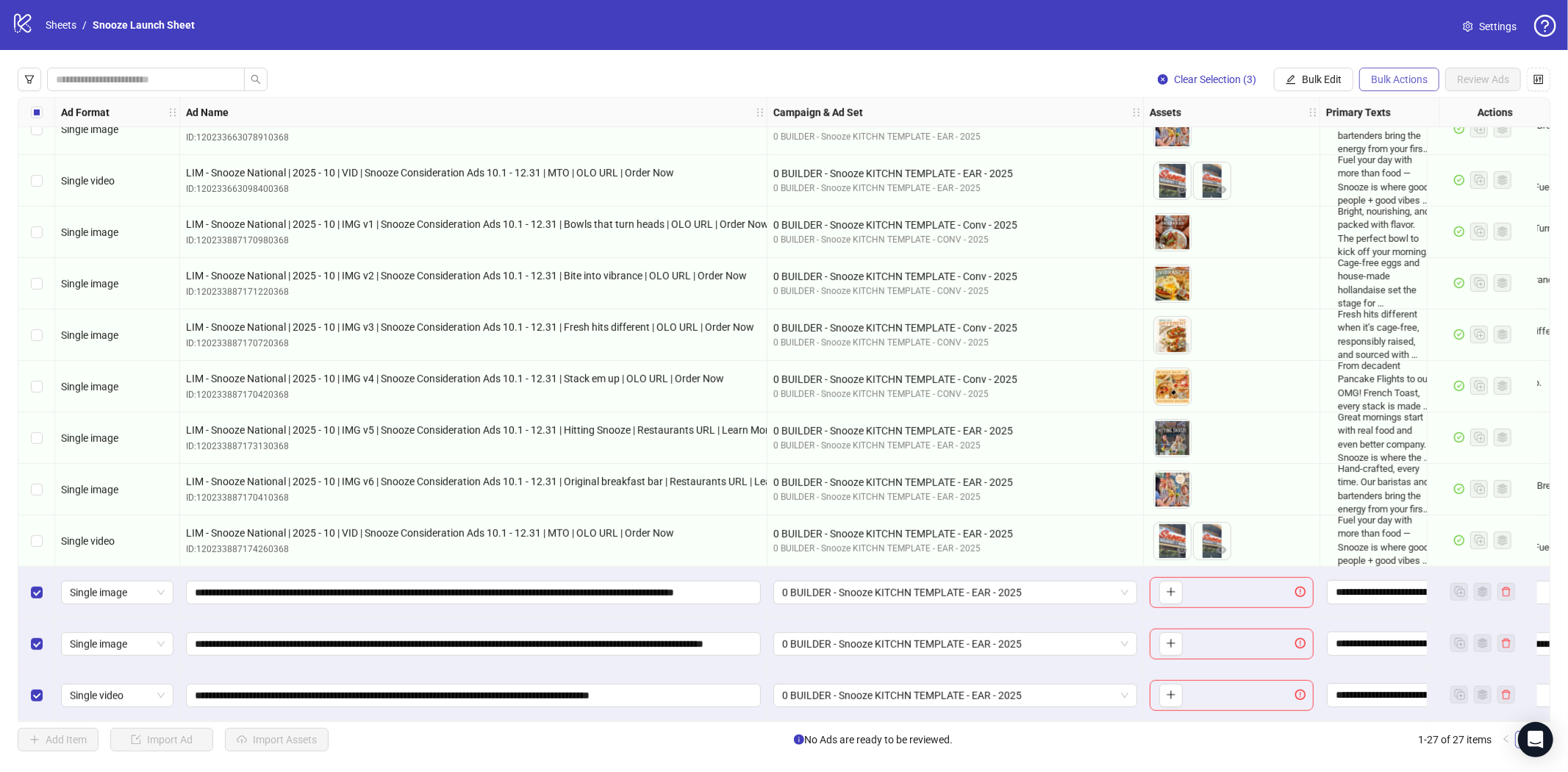
click at [1410, 78] on span "Bulk Actions" at bounding box center [1398, 80] width 56 height 12
click at [1408, 105] on span "Delete" at bounding box center [1419, 108] width 100 height 16
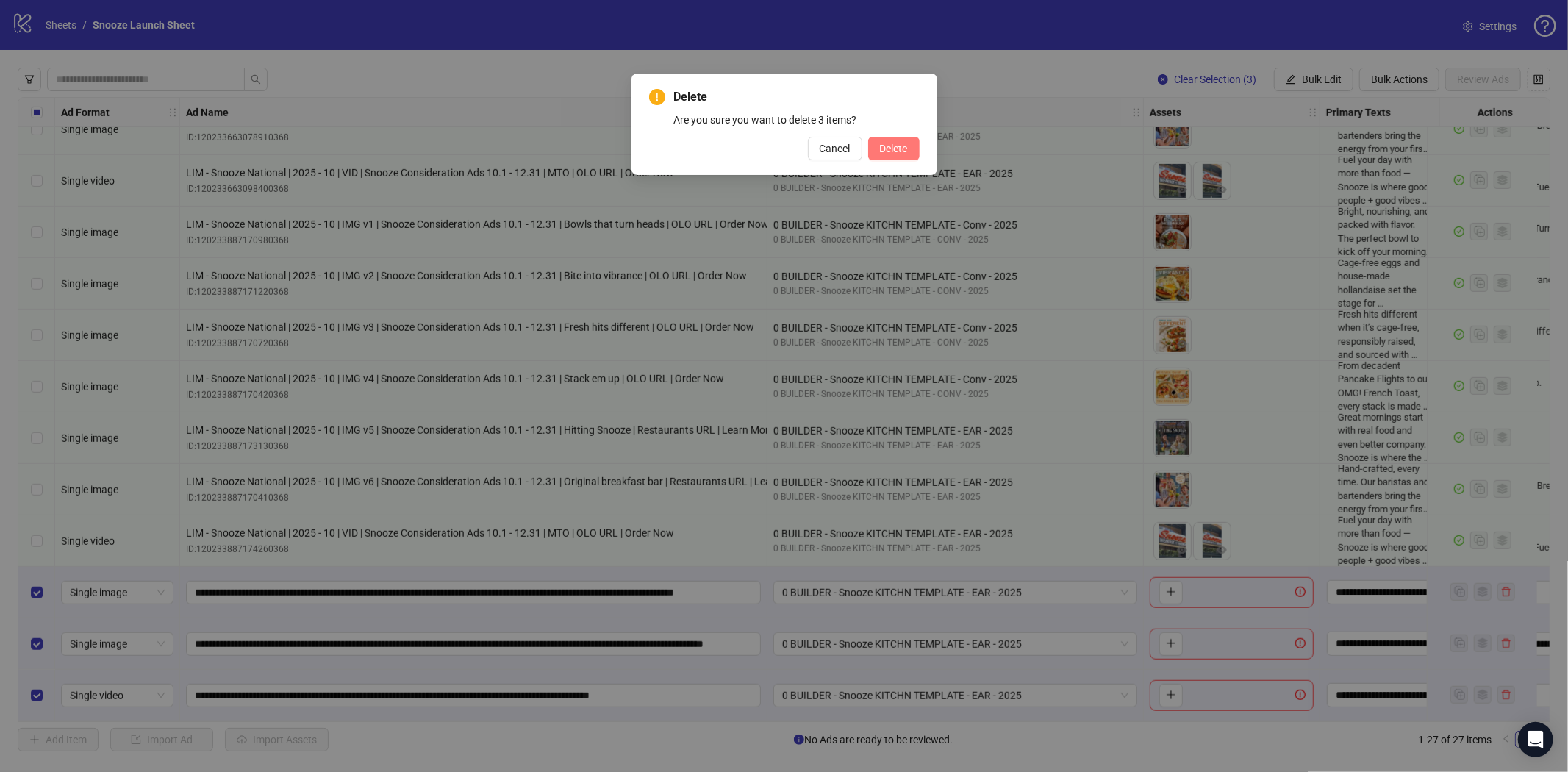
click at [892, 152] on span "Delete" at bounding box center [894, 149] width 28 height 12
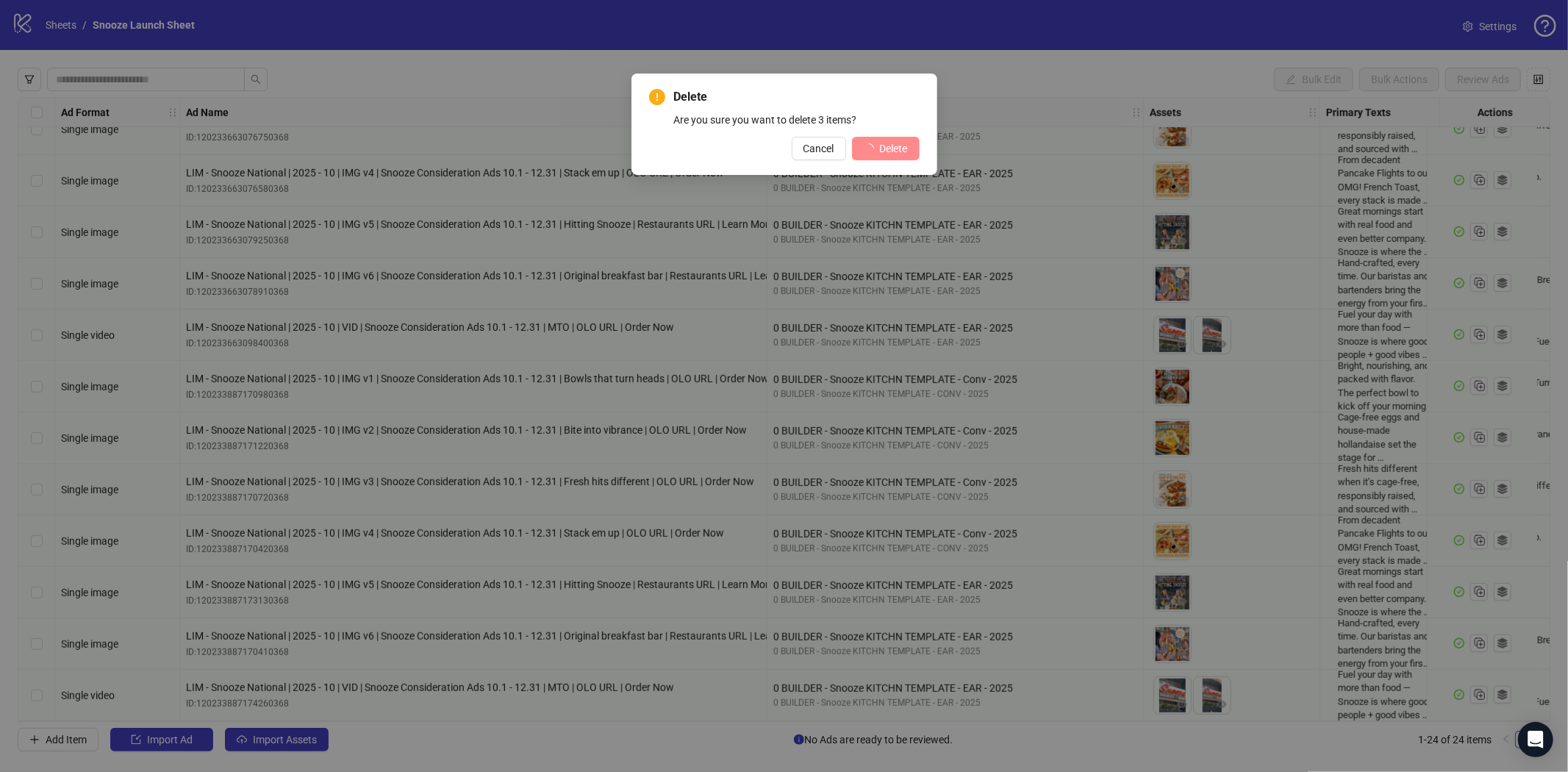
scroll to position [647, 0]
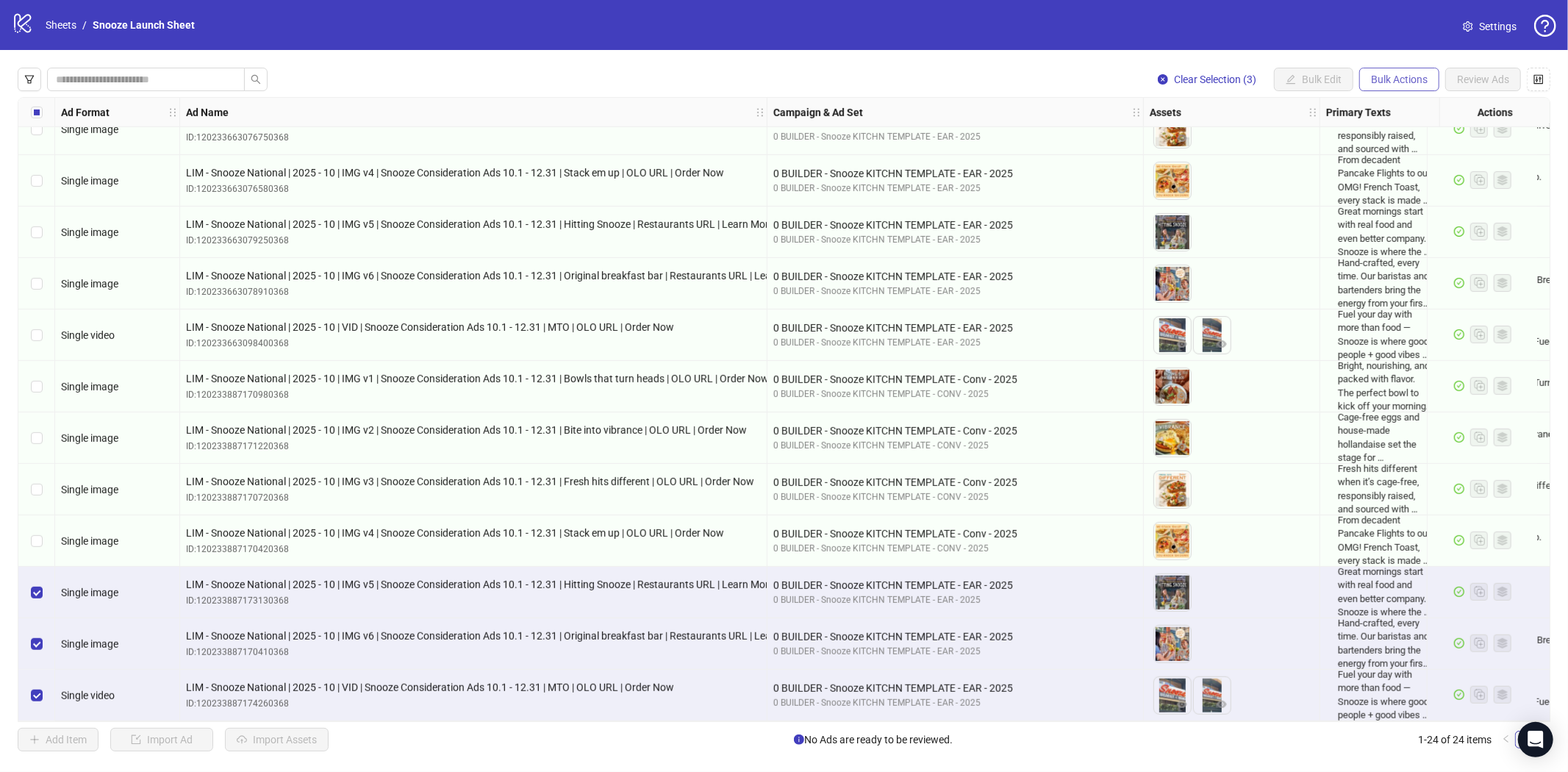
click at [1384, 74] on span "Bulk Actions" at bounding box center [1398, 80] width 56 height 12
click at [1400, 153] on span "Duplicate with assets" at bounding box center [1419, 156] width 100 height 16
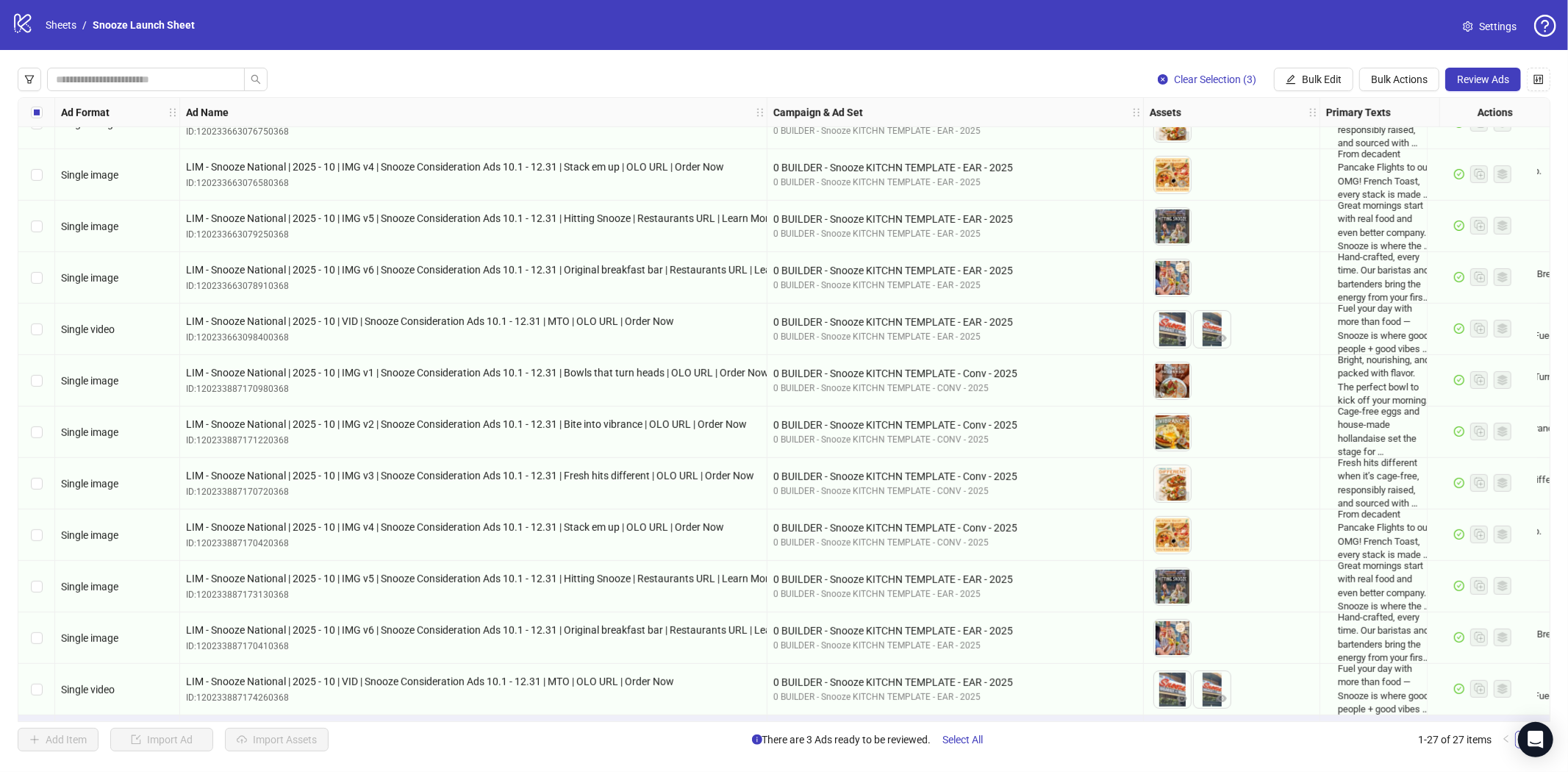
scroll to position [802, 0]
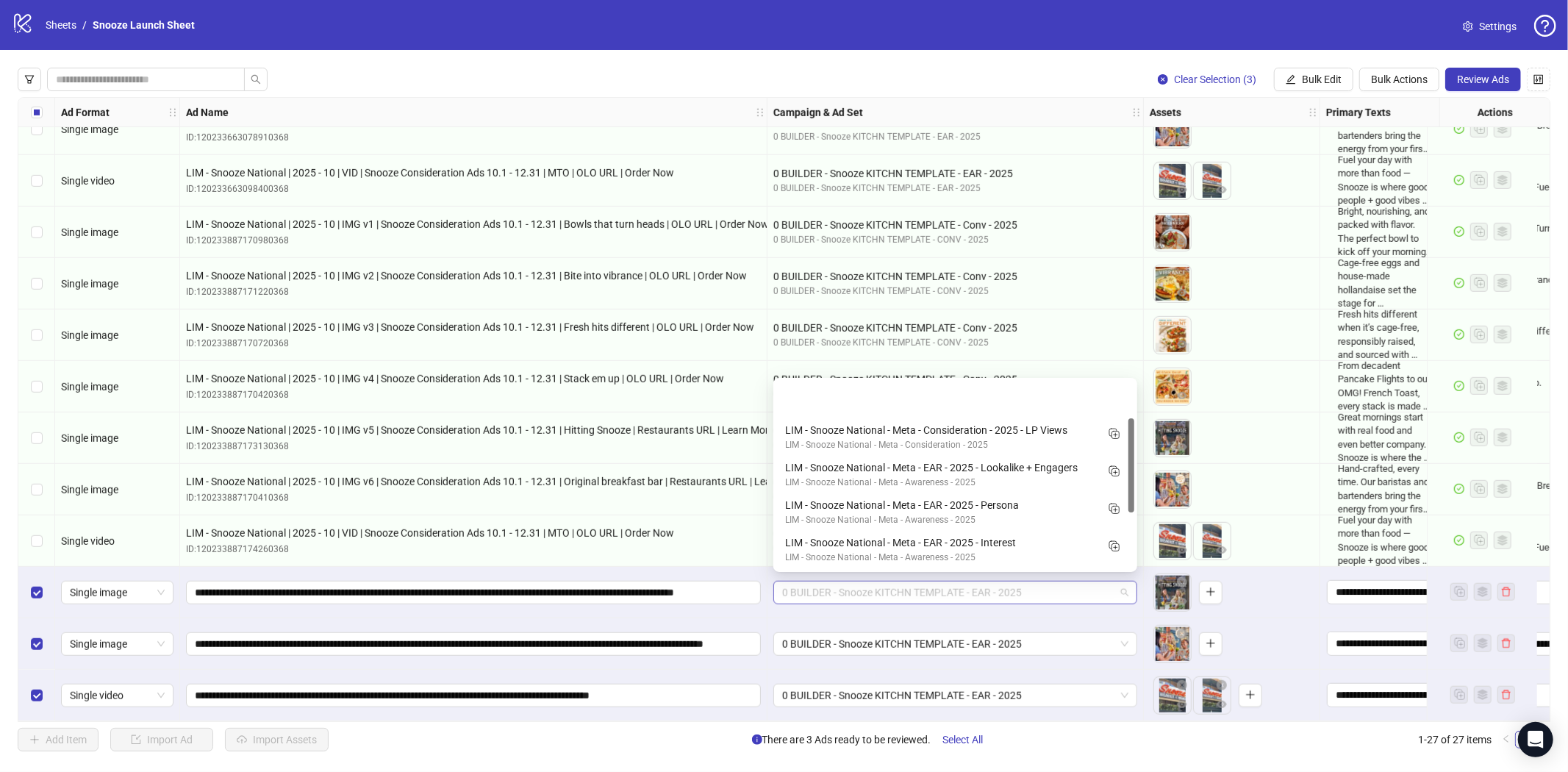
click at [938, 582] on span "0 BUILDER - Snooze KITCHN TEMPLATE - EAR - 2025" at bounding box center [955, 593] width 346 height 22
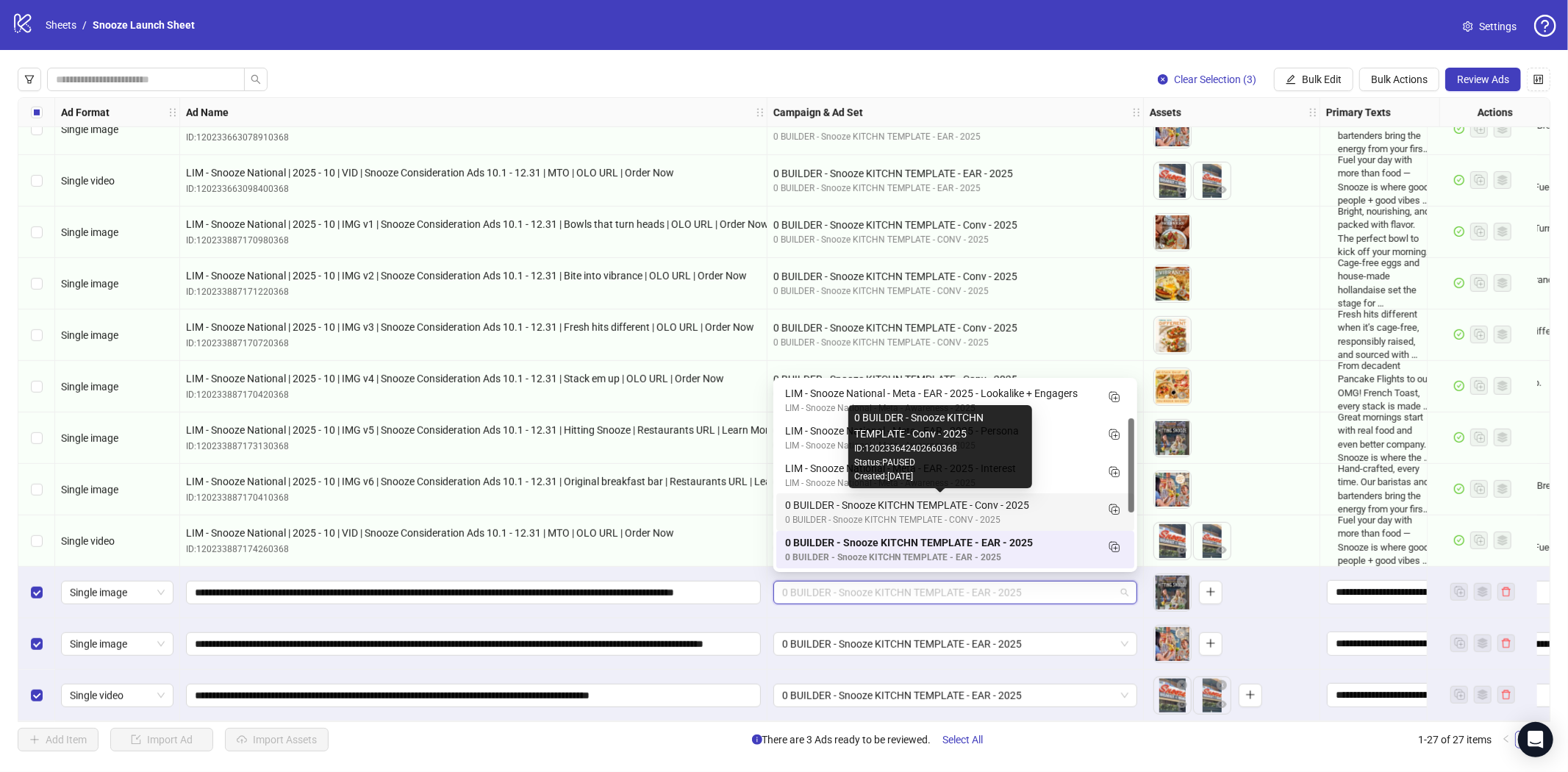
click at [1053, 505] on div "0 BUILDER - Snooze KITCHN TEMPLATE - Conv - 2025" at bounding box center [940, 505] width 311 height 16
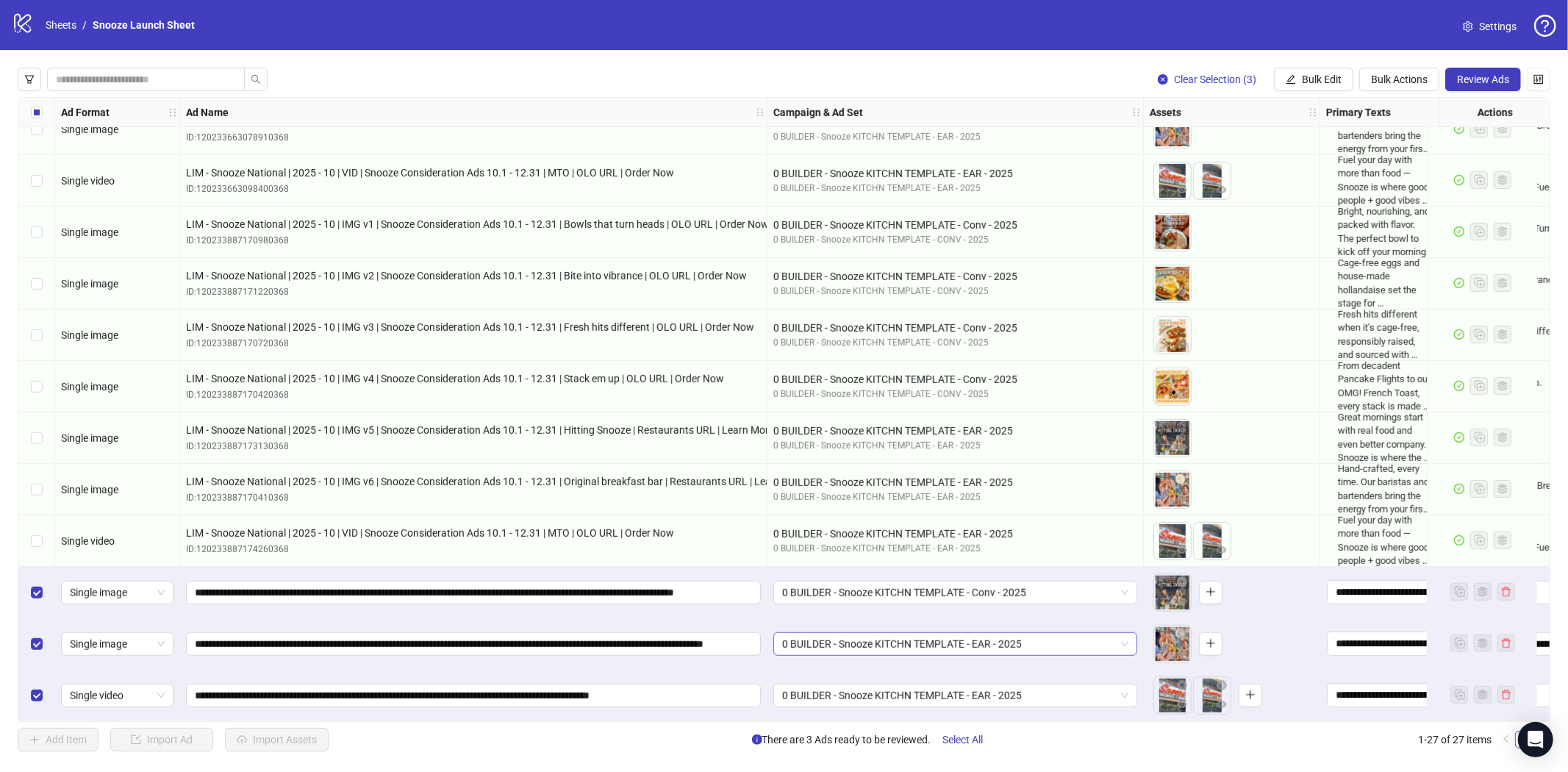
click at [990, 648] on span "0 BUILDER - Snooze KITCHN TEMPLATE - EAR - 2025" at bounding box center [955, 644] width 346 height 22
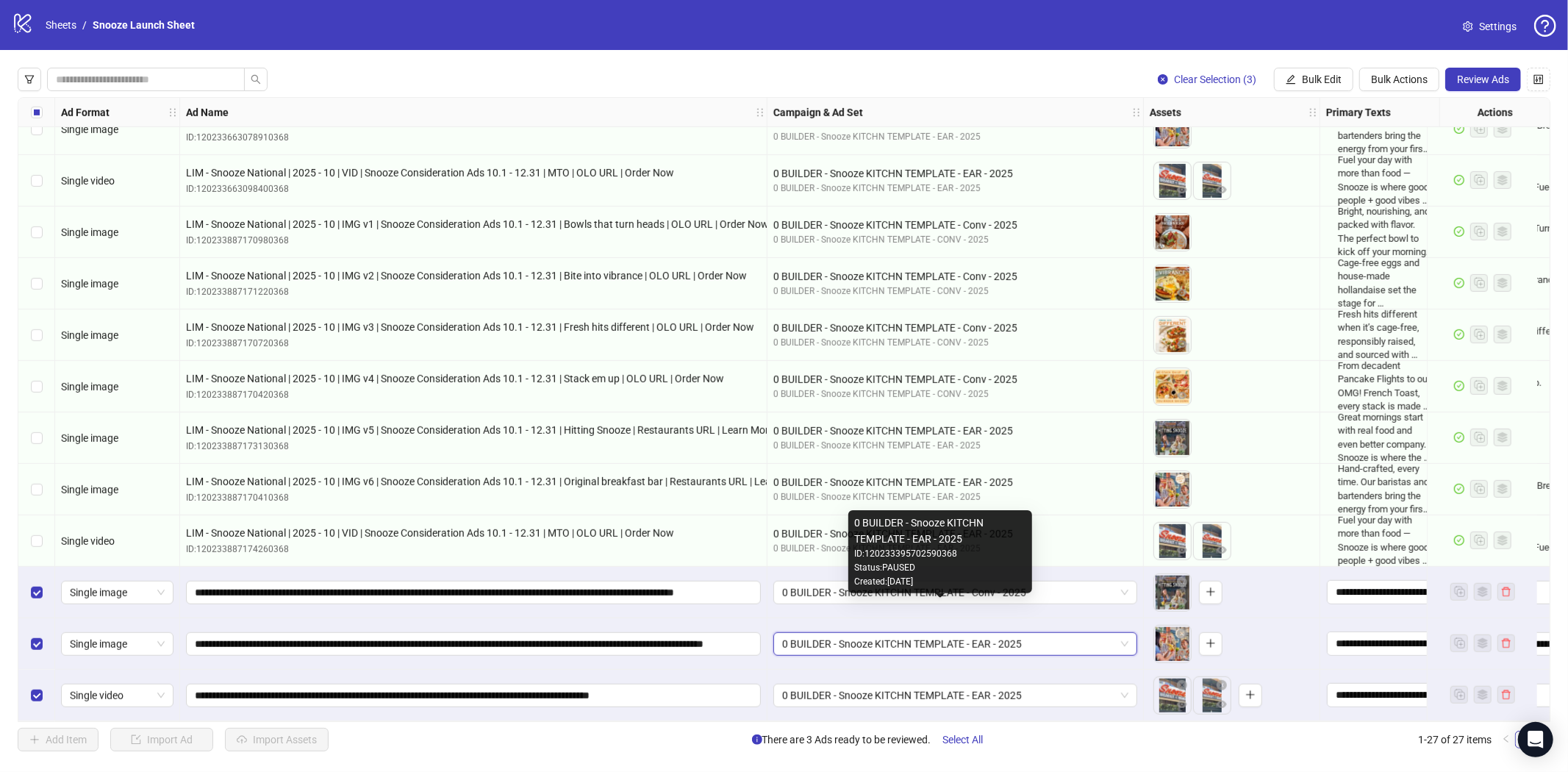
click at [1023, 558] on div "ID: 120233395702590368" at bounding box center [940, 553] width 172 height 14
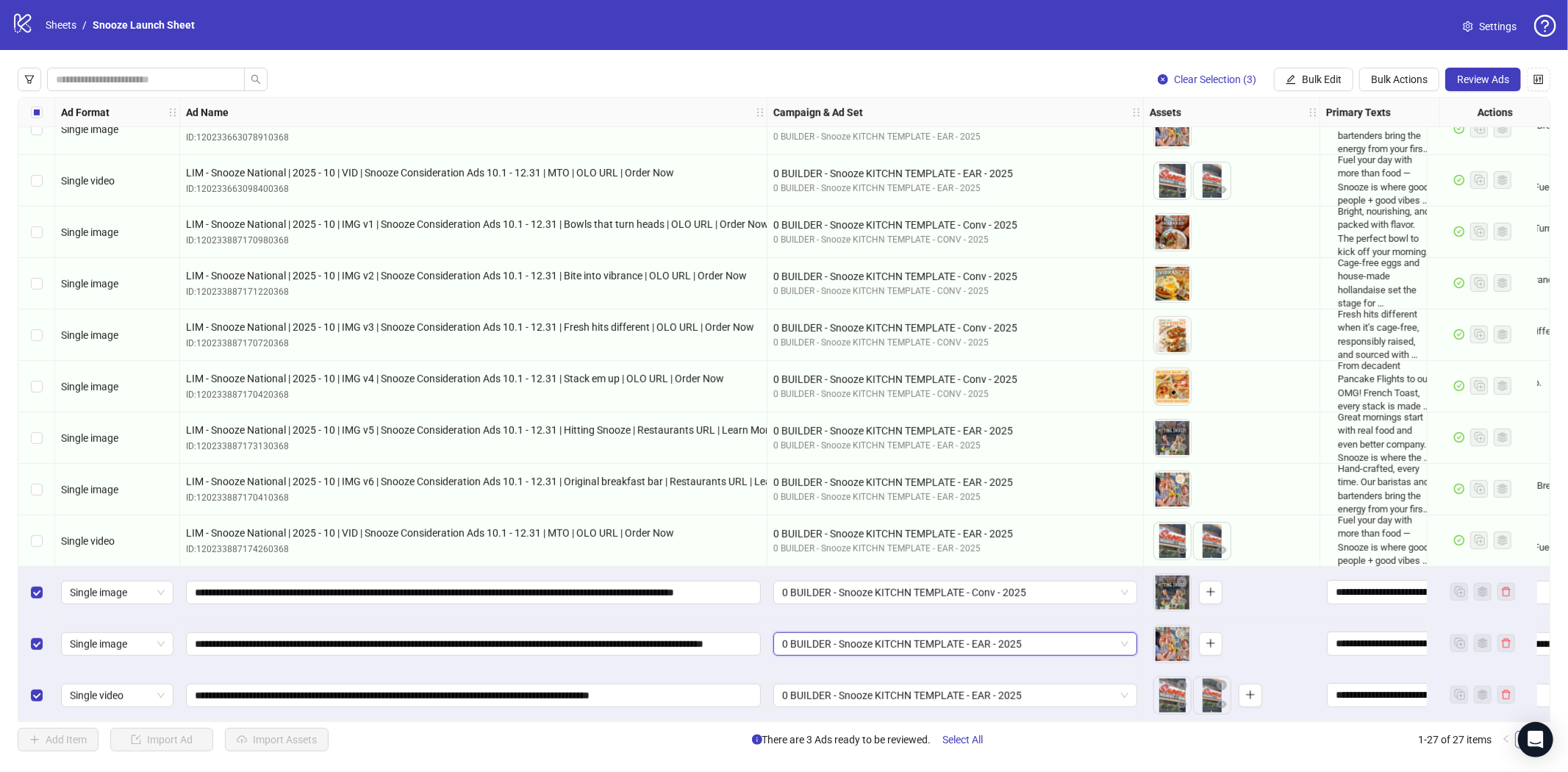
click at [956, 644] on span "0 BUILDER - Snooze KITCHN TEMPLATE - EAR - 2025" at bounding box center [955, 644] width 346 height 22
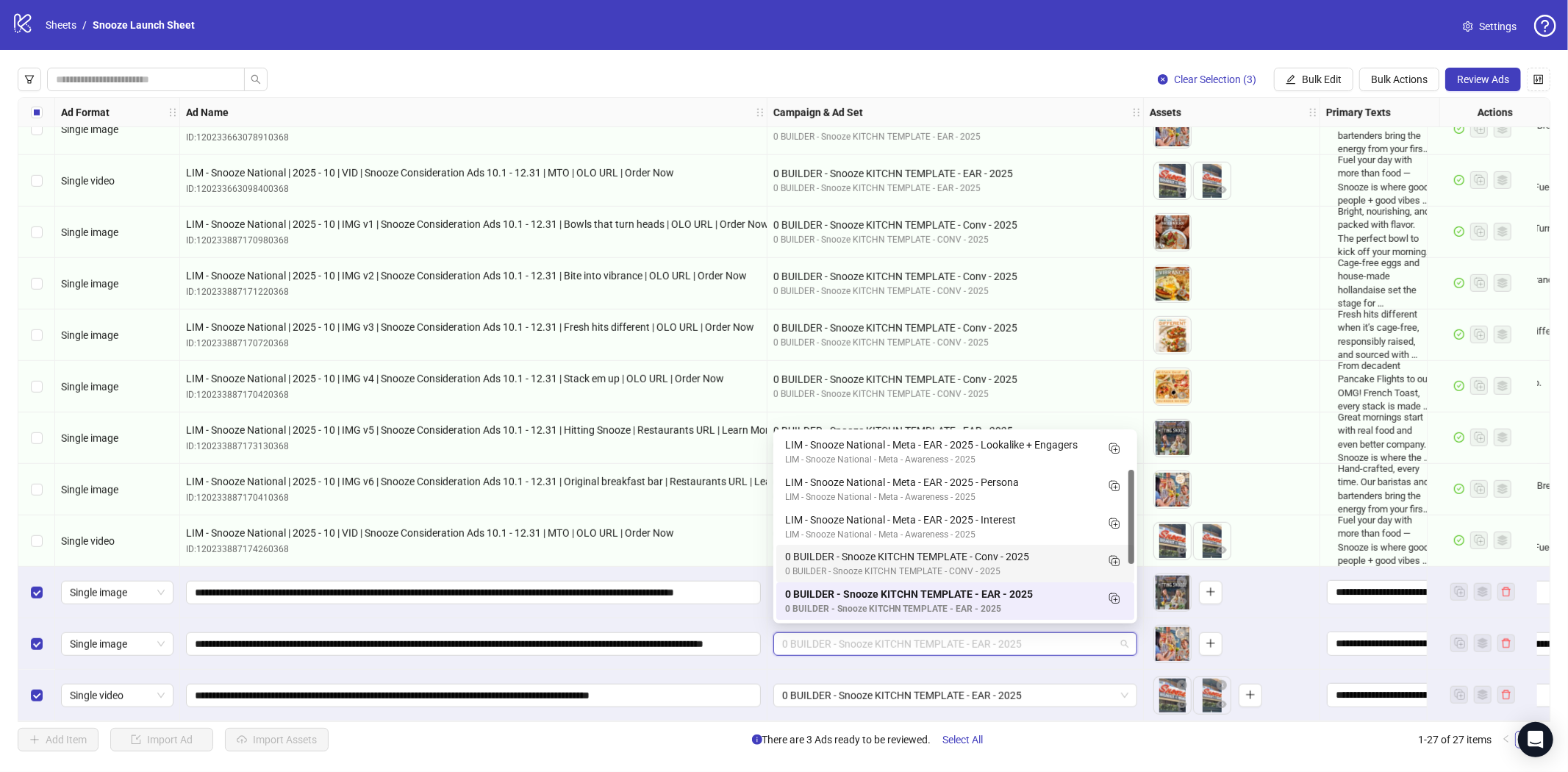
click at [965, 562] on div "0 BUILDER - Snooze KITCHN TEMPLATE - Conv - 2025" at bounding box center [940, 556] width 311 height 16
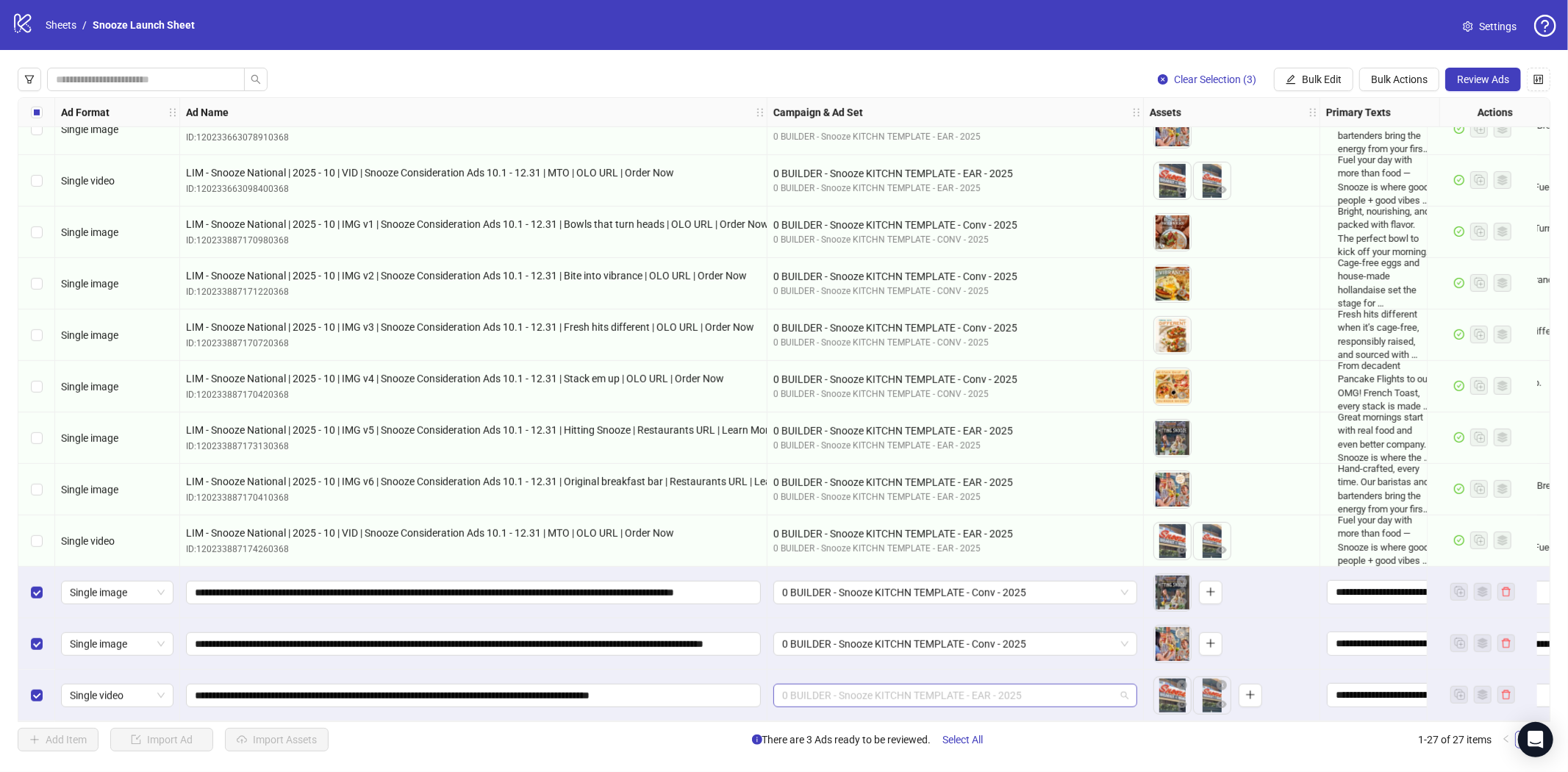
click at [1023, 694] on span "0 BUILDER - Snooze KITCHN TEMPLATE - EAR - 2025" at bounding box center [955, 695] width 346 height 22
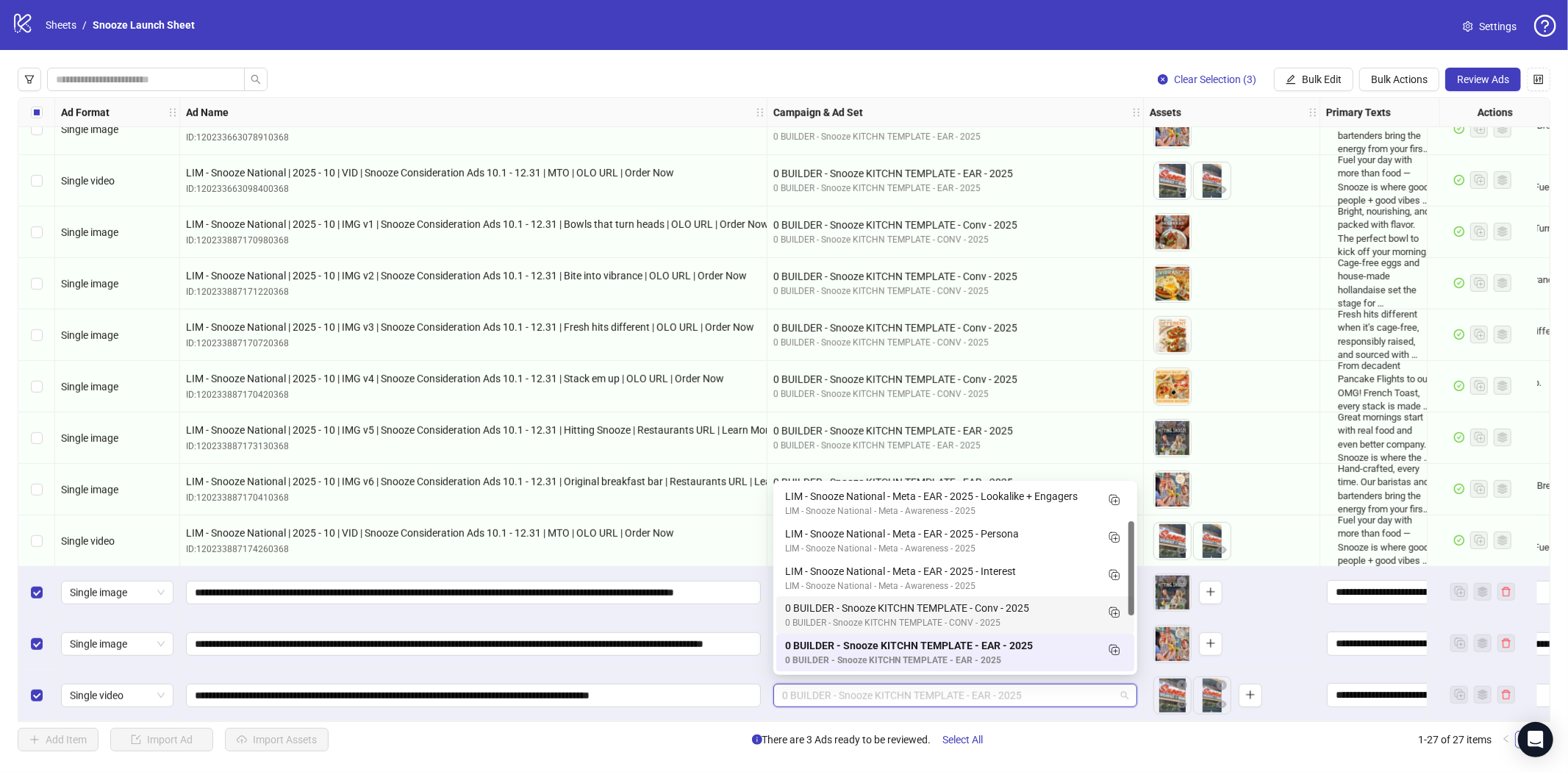
click at [996, 608] on div "0 BUILDER - Snooze KITCHN TEMPLATE - Conv - 2025" at bounding box center [940, 608] width 311 height 16
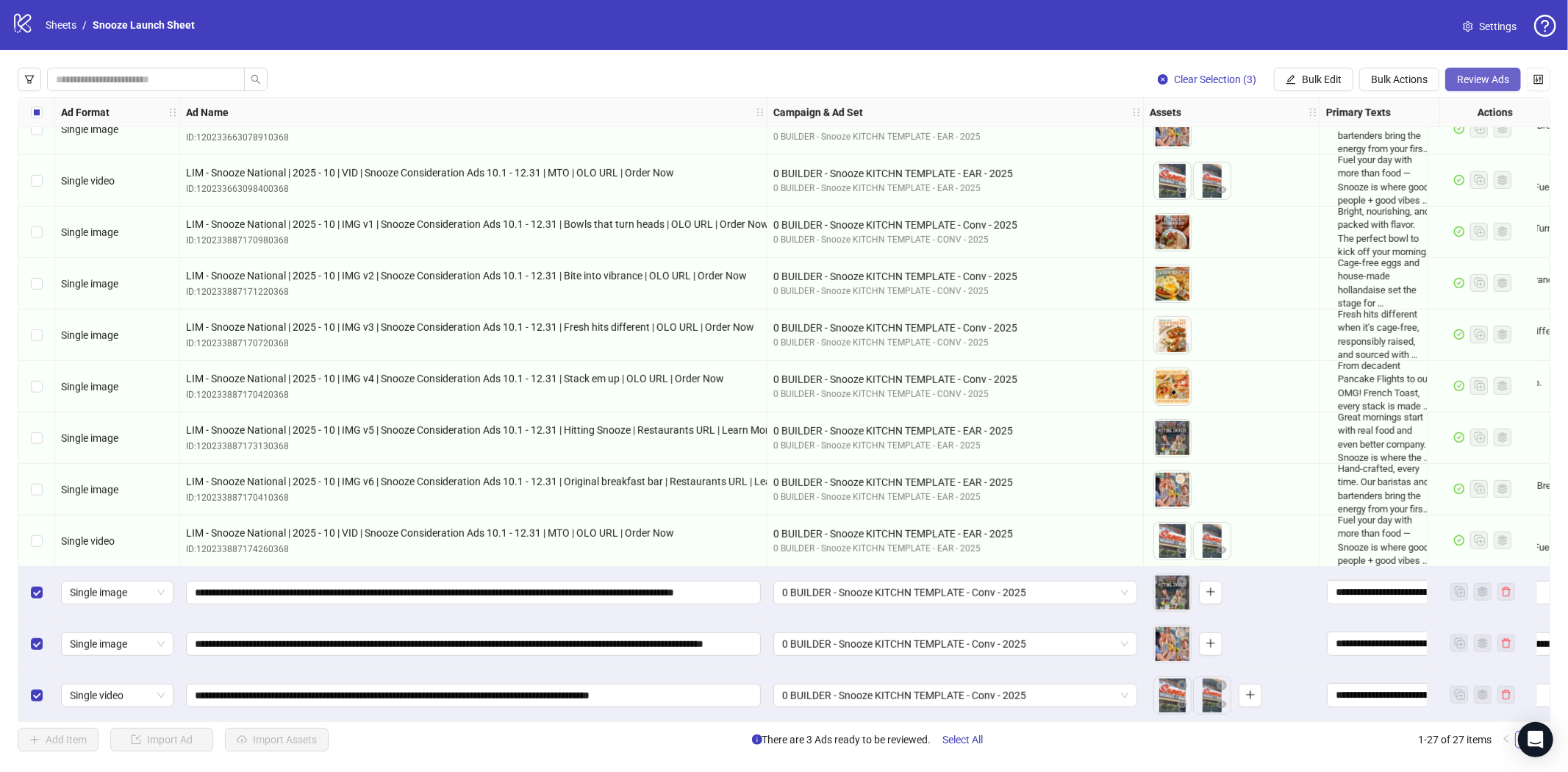
click at [1479, 77] on span "Review Ads" at bounding box center [1482, 80] width 52 height 12
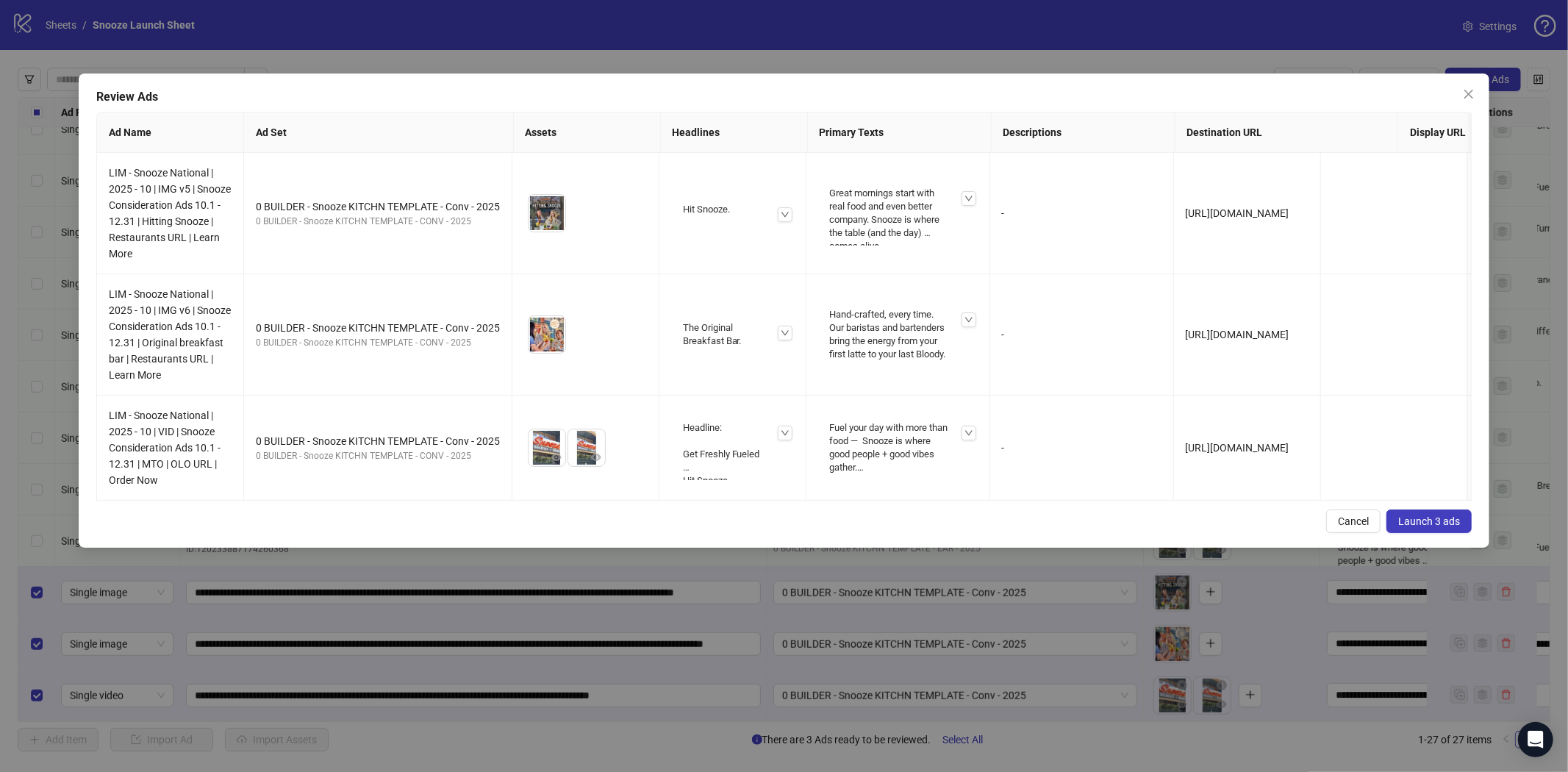
click at [1434, 527] on span "Launch 3 ads" at bounding box center [1428, 521] width 62 height 12
